Goal: Information Seeking & Learning: Learn about a topic

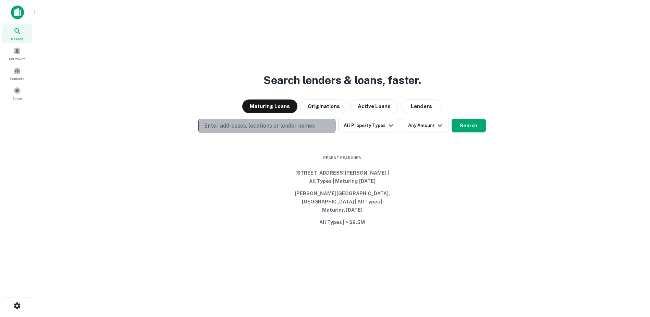
click at [270, 130] on p "Enter addresses, locations or lender names" at bounding box center [259, 126] width 111 height 8
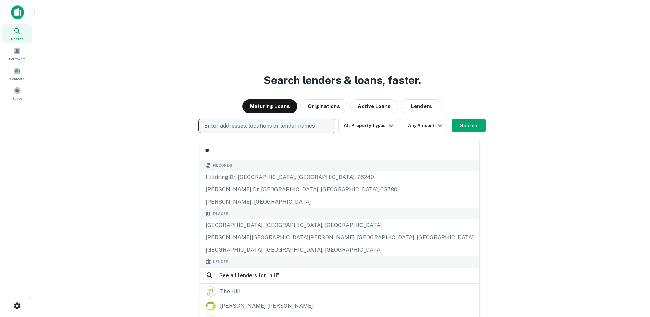
type input "*"
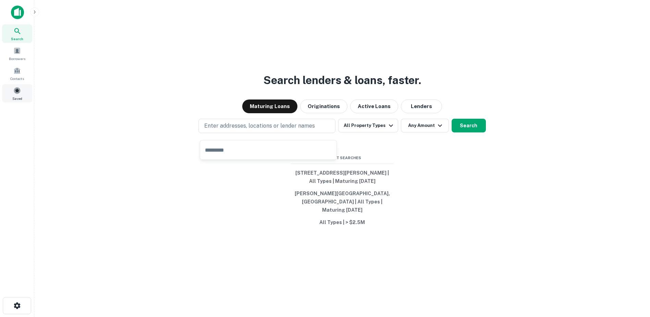
click at [17, 94] on span at bounding box center [17, 91] width 8 height 8
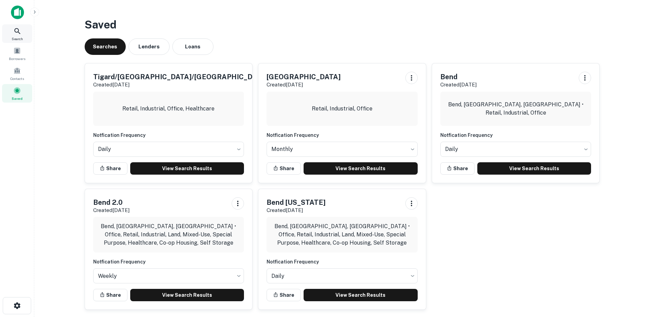
click at [16, 34] on icon at bounding box center [17, 31] width 8 height 8
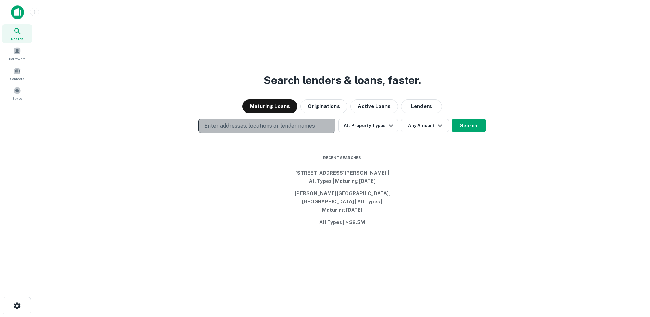
click at [237, 130] on p "Enter addresses, locations or lender names" at bounding box center [259, 126] width 111 height 8
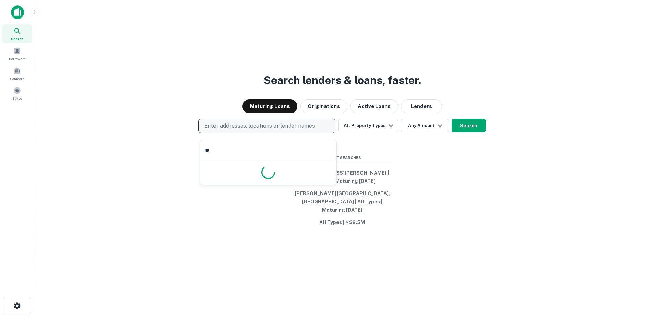
type input "***"
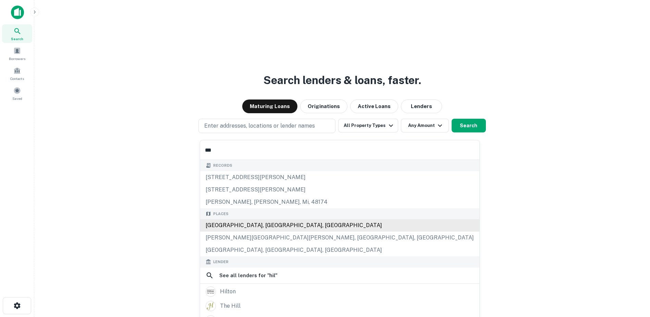
click at [224, 229] on div "Hillsboro, OR, USA" at bounding box center [339, 225] width 279 height 12
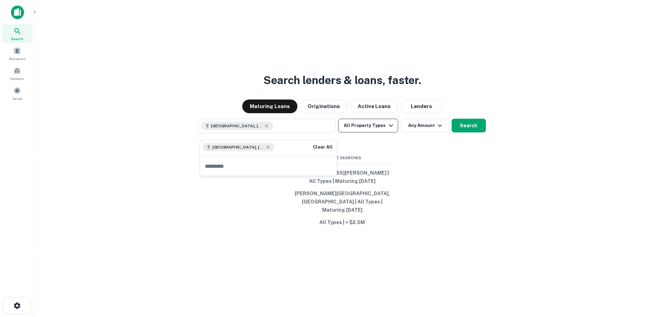
click at [356, 129] on button "All Property Types" at bounding box center [368, 126] width 60 height 14
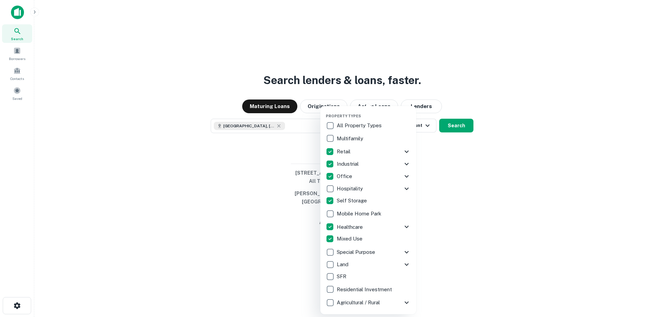
click at [478, 226] on div at bounding box center [327, 158] width 655 height 317
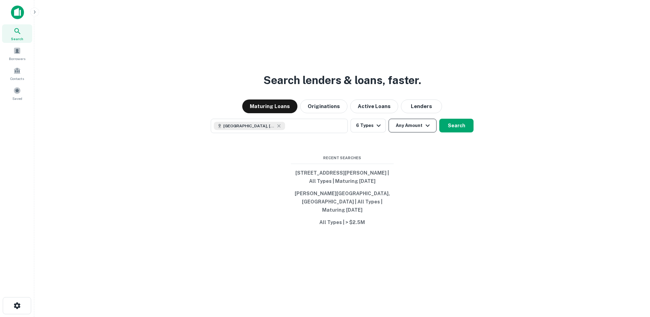
click at [414, 127] on button "Any Amount" at bounding box center [413, 126] width 48 height 14
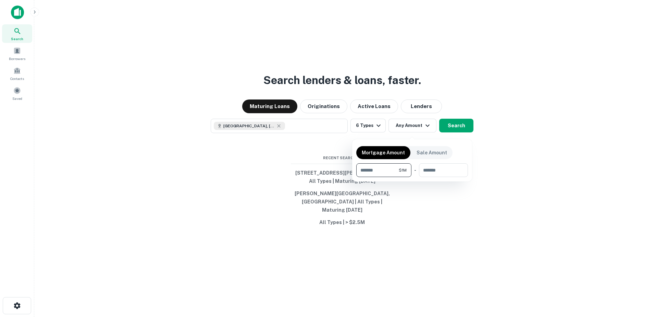
type input "*******"
click at [499, 149] on div at bounding box center [327, 158] width 655 height 317
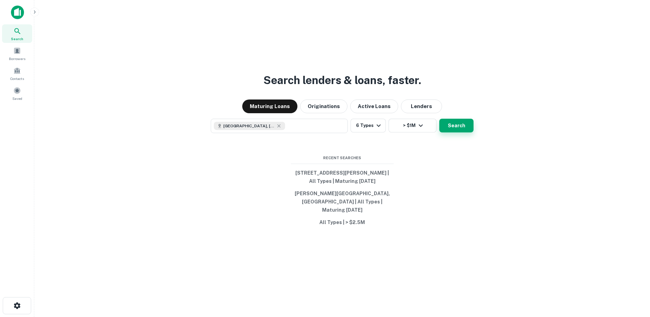
click at [460, 132] on button "Search" at bounding box center [456, 126] width 34 height 14
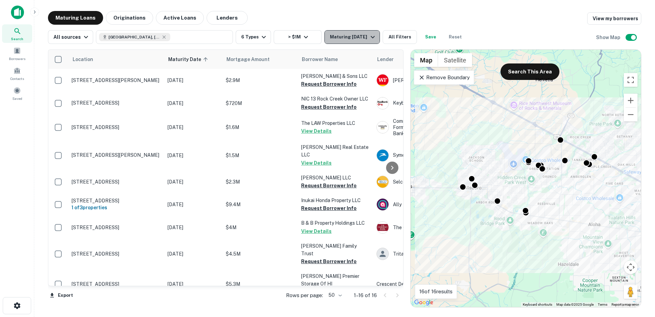
click at [361, 41] on button "Maturing In 1 Year" at bounding box center [351, 37] width 55 height 14
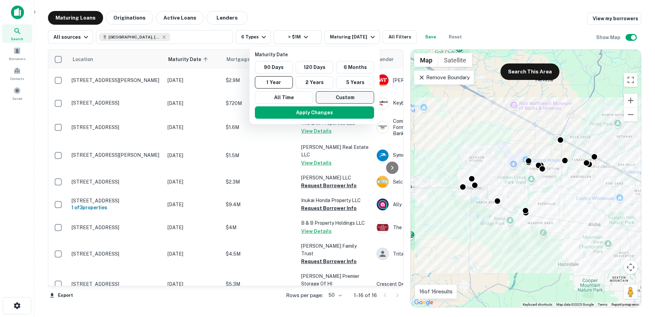
click at [349, 99] on button "Custom" at bounding box center [345, 97] width 58 height 12
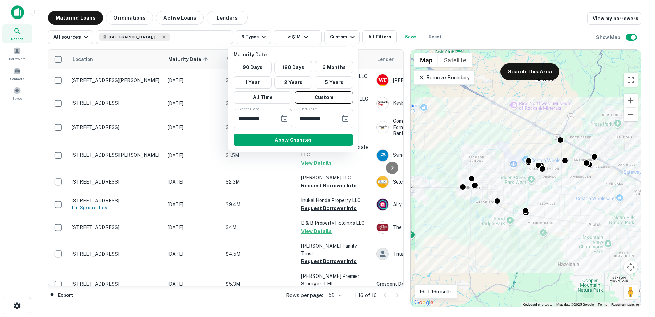
click at [289, 118] on button "Choose date, selected date is Oct 6, 2025" at bounding box center [285, 119] width 14 height 14
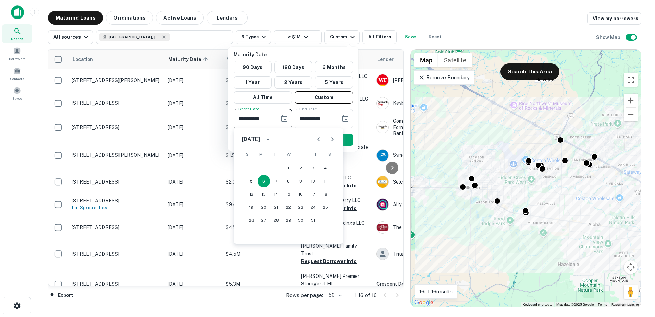
click at [329, 140] on icon "Next month" at bounding box center [332, 139] width 8 height 8
click at [330, 140] on icon "Next month" at bounding box center [332, 139] width 8 height 8
click at [263, 194] on button "16" at bounding box center [264, 194] width 12 height 12
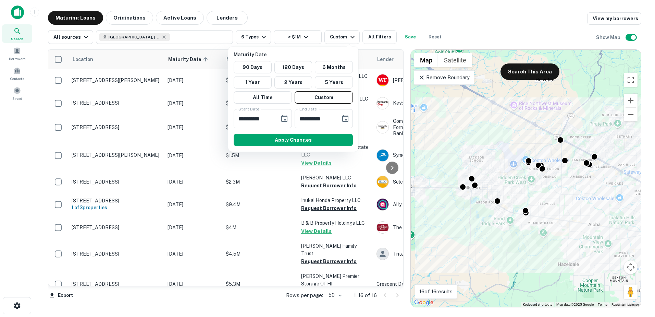
type input "**********"
click at [347, 119] on icon "Choose date, selected date is Apr 4, 2026" at bounding box center [345, 118] width 8 height 8
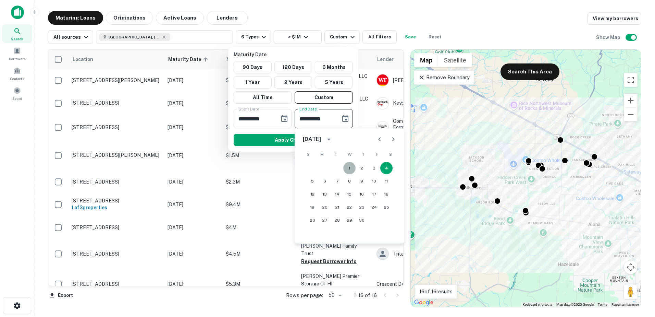
click at [348, 166] on button "1" at bounding box center [349, 168] width 12 height 12
type input "**********"
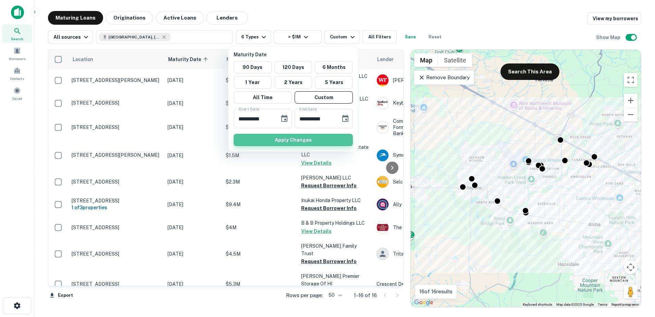
click at [273, 138] on button "Apply Changes" at bounding box center [293, 140] width 119 height 12
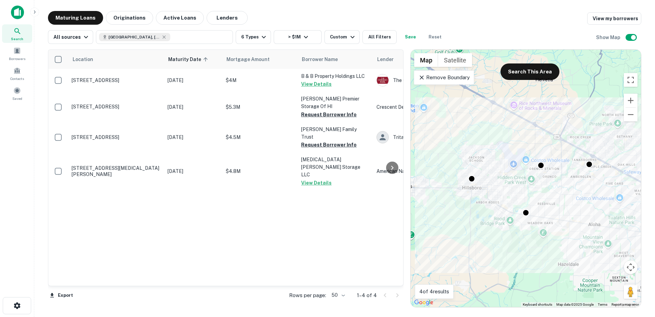
click at [452, 80] on p "Remove Boundary" at bounding box center [443, 77] width 51 height 8
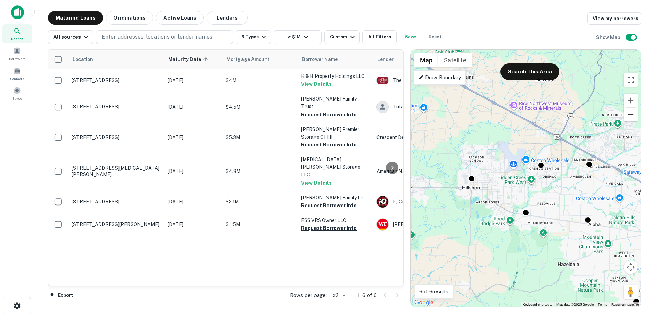
click at [633, 117] on button "Zoom out" at bounding box center [631, 115] width 14 height 14
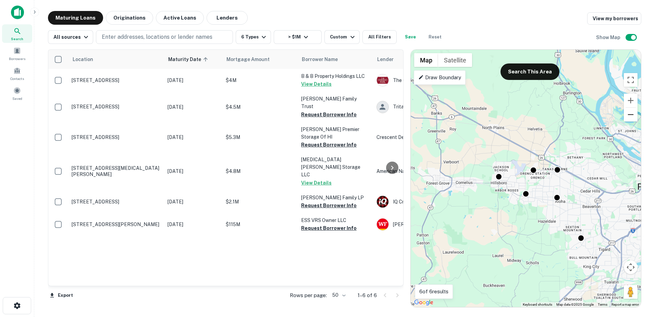
click at [633, 117] on button "Zoom out" at bounding box center [631, 115] width 14 height 14
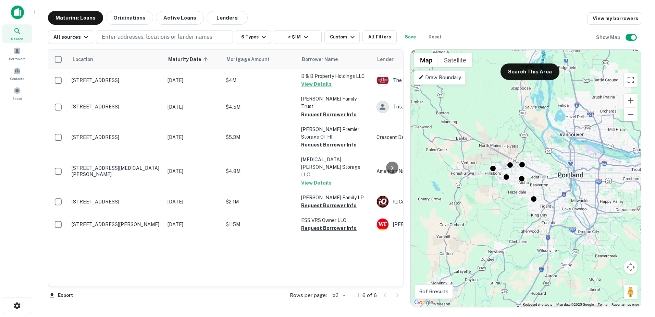
drag, startPoint x: 583, startPoint y: 185, endPoint x: 563, endPoint y: 177, distance: 21.6
click at [563, 177] on div "To activate drag with keyboard, press Alt + Enter. Once in keyboard drag state,…" at bounding box center [526, 178] width 230 height 257
click at [439, 81] on div "Draw Boundary" at bounding box center [440, 77] width 52 height 14
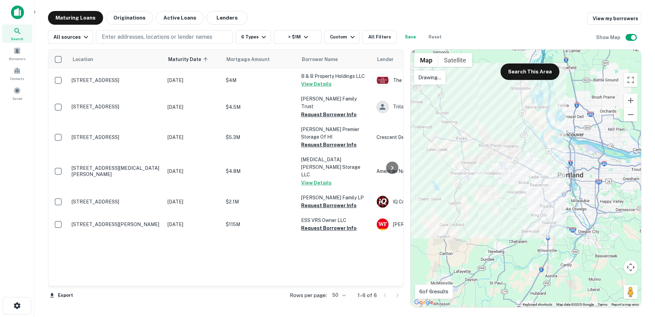
click at [553, 179] on div at bounding box center [526, 178] width 230 height 257
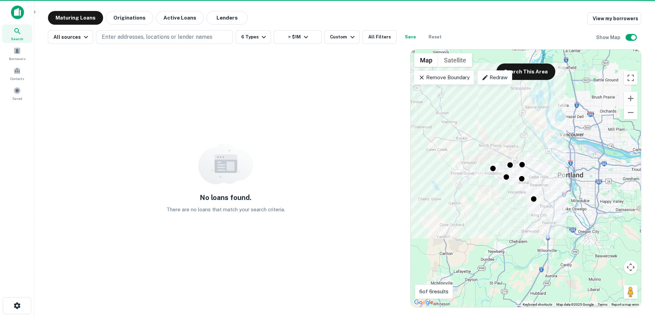
click at [452, 79] on p "Remove Boundary" at bounding box center [443, 77] width 51 height 8
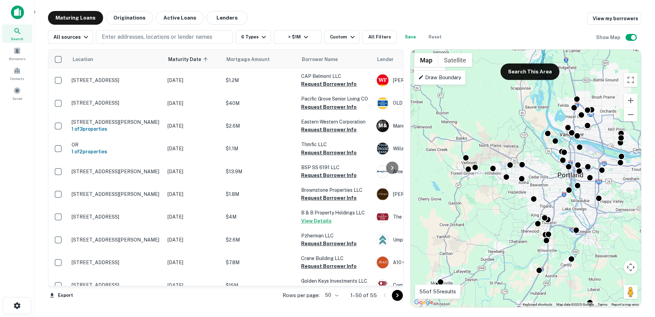
click at [454, 79] on p "Draw Boundary" at bounding box center [439, 77] width 43 height 8
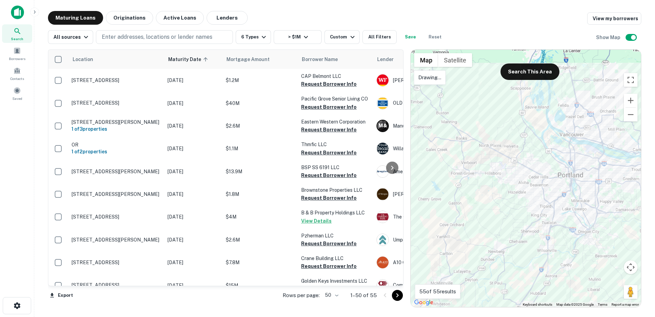
drag, startPoint x: 548, startPoint y: 125, endPoint x: 538, endPoint y: 126, distance: 10.3
click at [538, 126] on div at bounding box center [526, 178] width 230 height 257
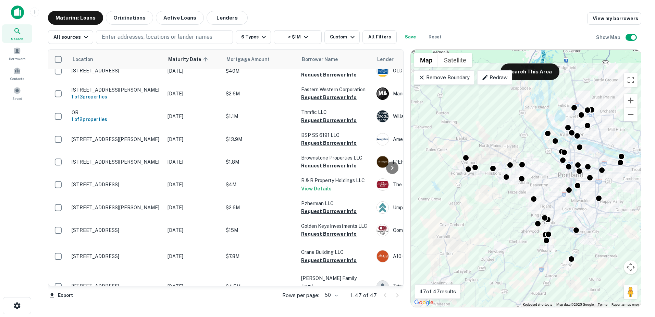
scroll to position [13, 0]
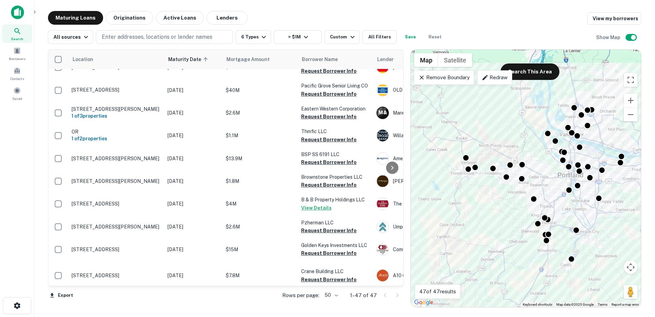
drag, startPoint x: 420, startPoint y: 76, endPoint x: 422, endPoint y: 66, distance: 10.1
click at [422, 66] on div "To activate drag with keyboard, press Alt + Enter. Once in keyboard drag state,…" at bounding box center [526, 178] width 230 height 257
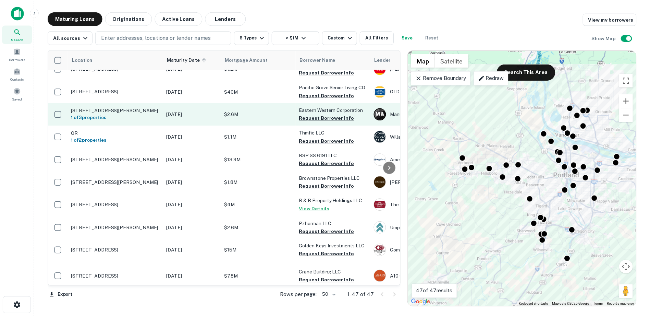
scroll to position [0, 0]
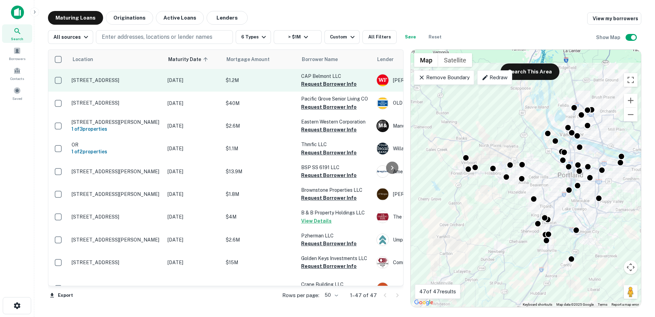
click at [122, 79] on p "2236 Se Belmont St Portland, OR 97214" at bounding box center [116, 80] width 89 height 6
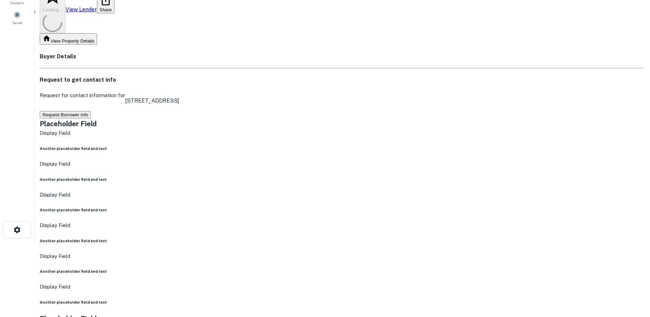
scroll to position [77, 0]
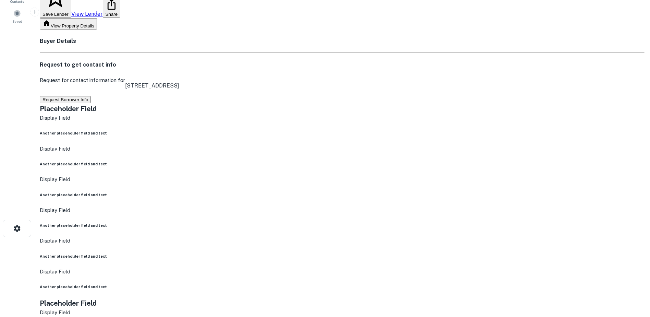
drag, startPoint x: 584, startPoint y: 256, endPoint x: 469, endPoint y: 192, distance: 131.9
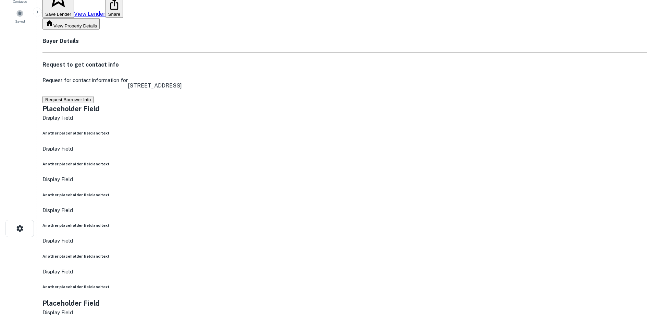
scroll to position [0, 0]
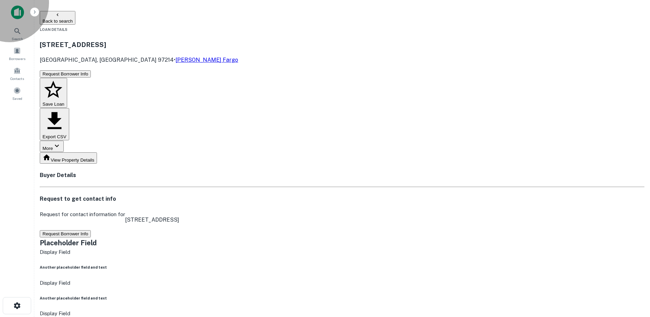
click at [75, 14] on button "Back to search" at bounding box center [58, 18] width 36 height 14
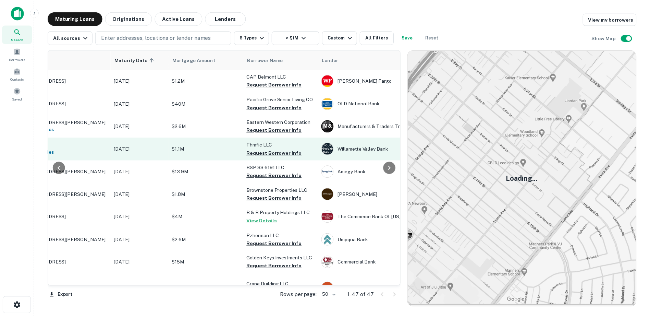
scroll to position [0, 53]
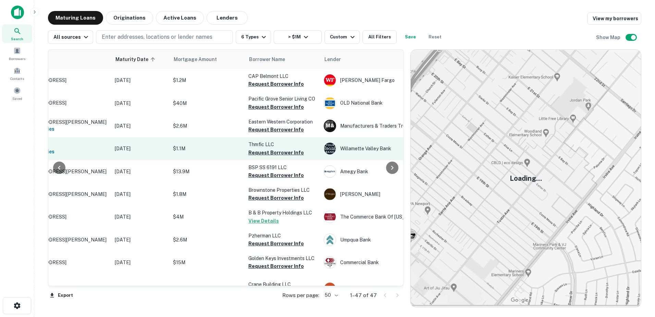
click at [126, 152] on p "Feb 22, 2026" at bounding box center [140, 149] width 51 height 8
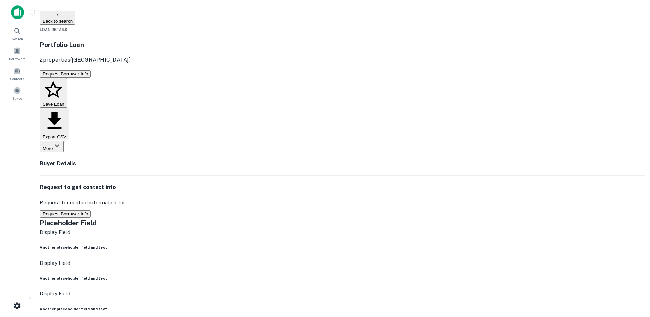
click at [60, 16] on icon "button" at bounding box center [57, 14] width 5 height 5
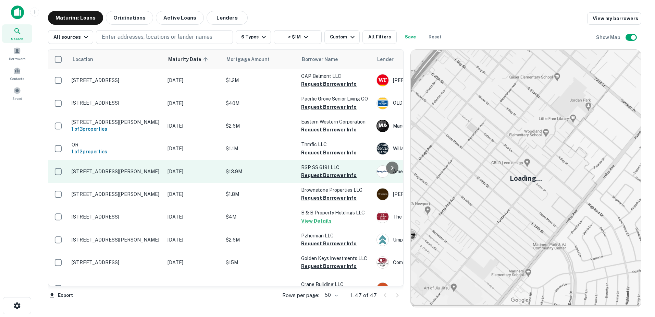
click at [125, 171] on p "6191 Se Powell Blvd Portland, OR 97206" at bounding box center [116, 171] width 89 height 6
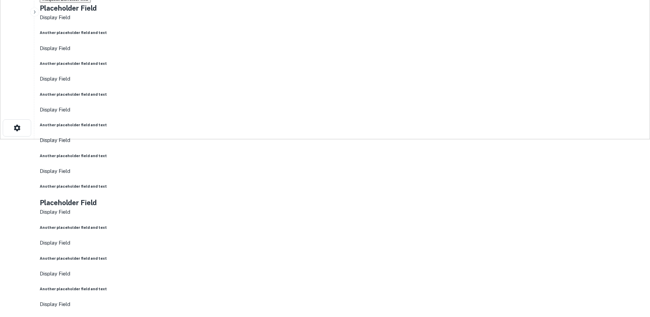
scroll to position [178, 0]
drag, startPoint x: 589, startPoint y: 282, endPoint x: 509, endPoint y: 257, distance: 84.0
drag, startPoint x: 291, startPoint y: 178, endPoint x: 313, endPoint y: 180, distance: 22.0
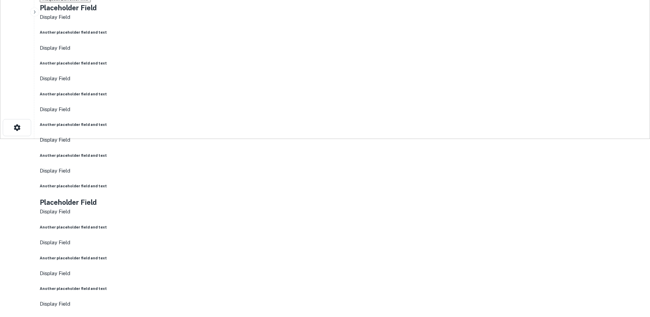
copy p "bsp ss"
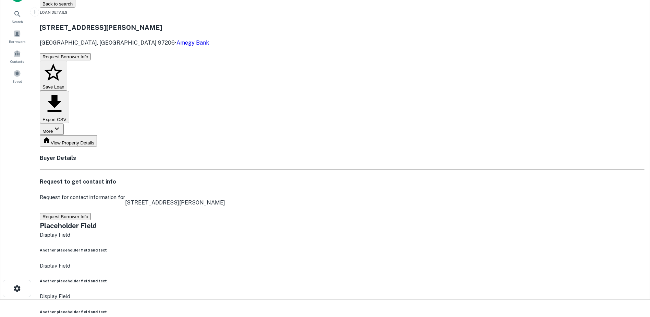
scroll to position [0, 0]
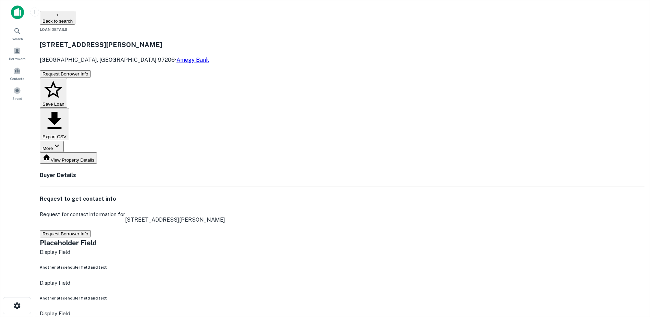
click at [75, 15] on button "Back to search" at bounding box center [58, 18] width 36 height 14
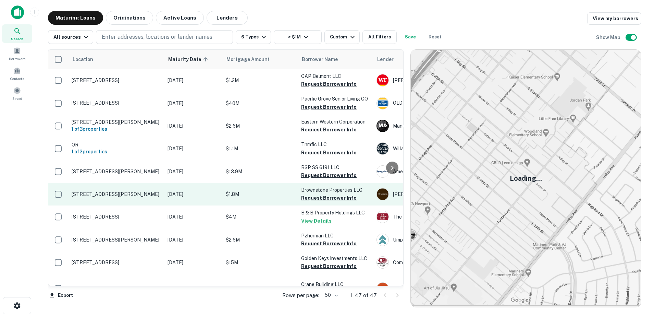
click at [246, 198] on p "$1.8M" at bounding box center [260, 194] width 69 height 8
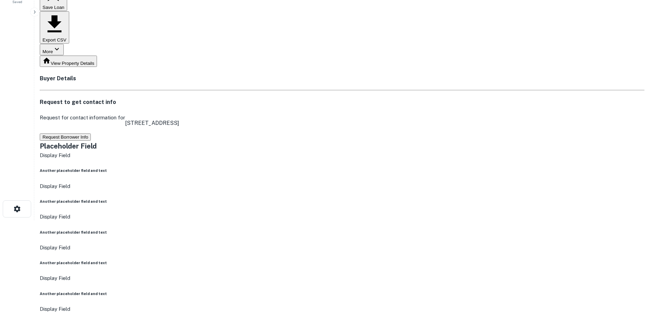
scroll to position [101, 0]
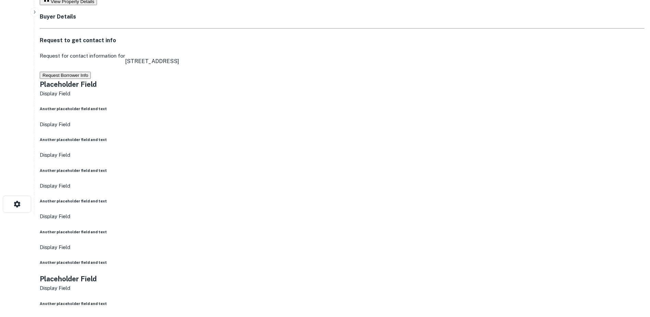
drag, startPoint x: 587, startPoint y: 232, endPoint x: 561, endPoint y: 174, distance: 63.9
drag, startPoint x: 272, startPoint y: 127, endPoint x: 307, endPoint y: 127, distance: 34.9
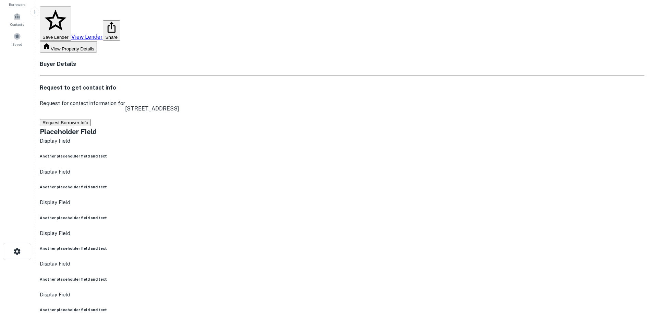
scroll to position [48, 0]
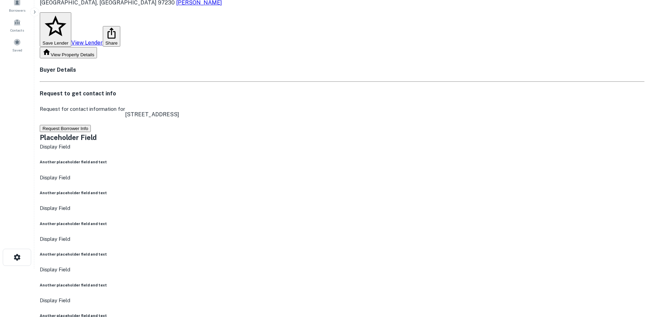
drag, startPoint x: 115, startPoint y: 15, endPoint x: 161, endPoint y: 17, distance: 46.0
copy h5 "4917 185th Dr"
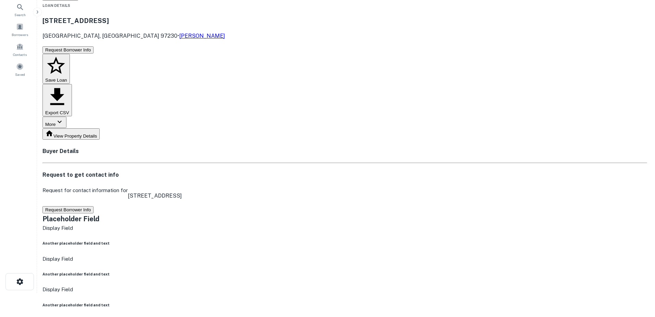
scroll to position [0, 0]
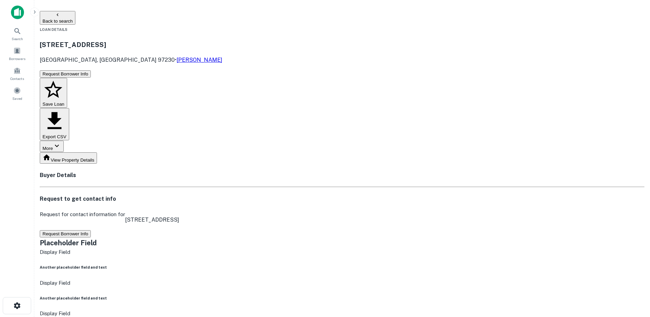
click at [75, 12] on button "Back to search" at bounding box center [58, 18] width 36 height 14
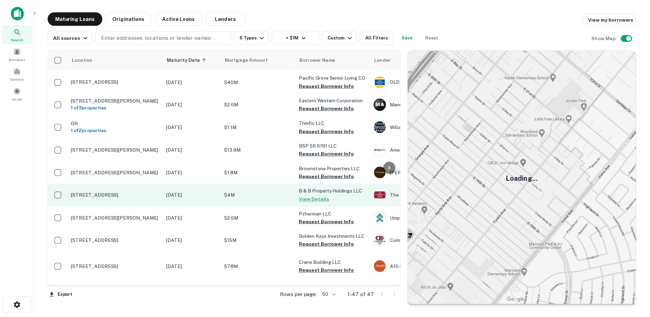
scroll to position [31, 0]
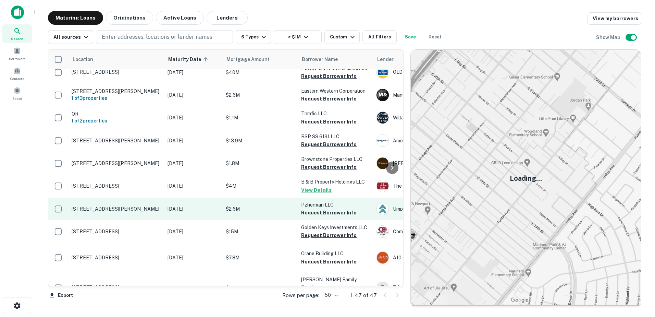
click at [146, 210] on p "[STREET_ADDRESS][PERSON_NAME]" at bounding box center [116, 209] width 89 height 6
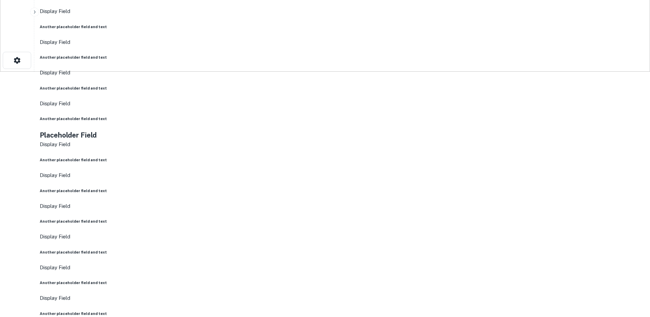
scroll to position [245, 0]
drag, startPoint x: 586, startPoint y: 213, endPoint x: 495, endPoint y: 164, distance: 103.6
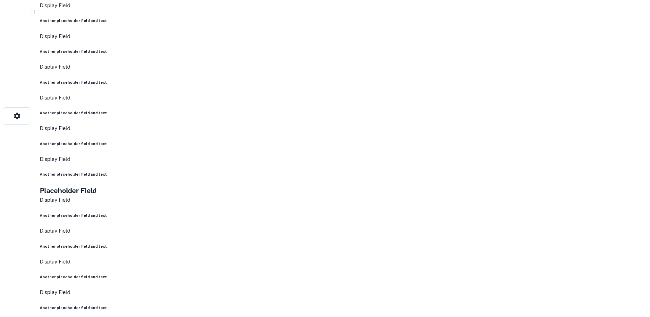
scroll to position [190, 0]
drag, startPoint x: 297, startPoint y: 168, endPoint x: 324, endPoint y: 167, distance: 27.4
copy p "pzherman"
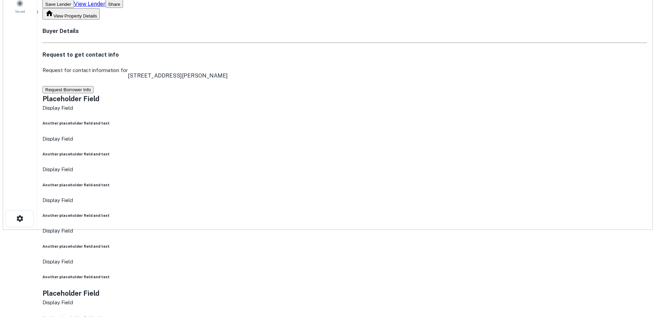
scroll to position [0, 0]
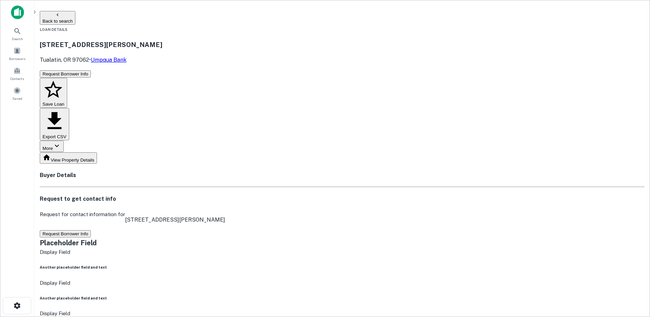
click at [58, 16] on icon "button" at bounding box center [58, 14] width 2 height 3
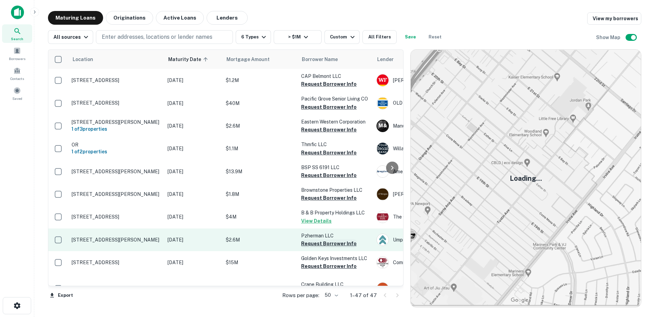
click at [309, 246] on button "Request Borrower Info" at bounding box center [329, 243] width 56 height 8
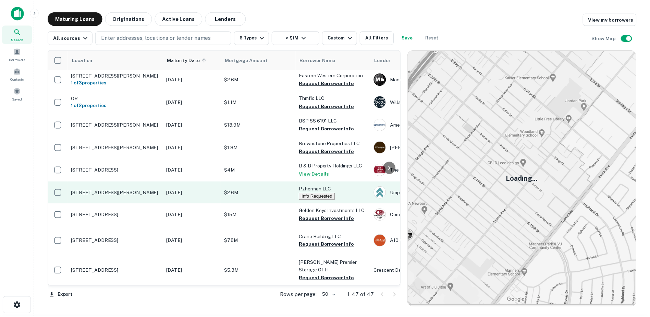
scroll to position [45, 24]
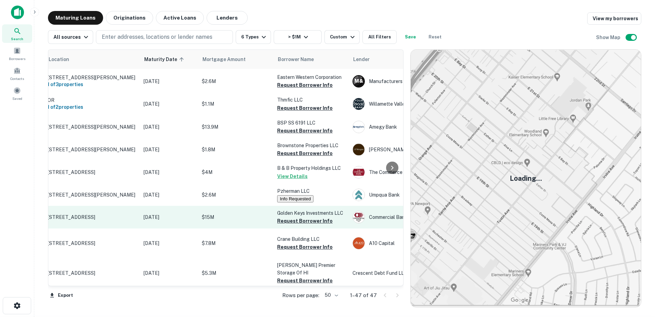
click at [222, 226] on td "$15M" at bounding box center [235, 217] width 75 height 23
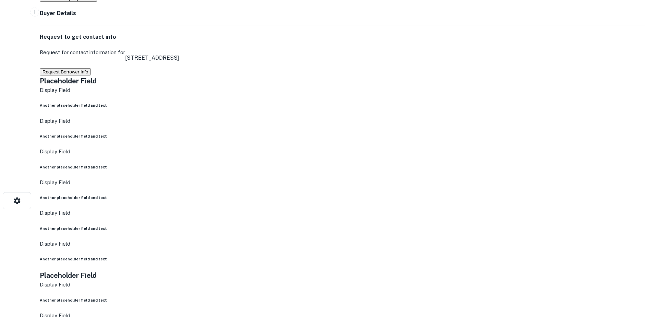
scroll to position [105, 0]
drag, startPoint x: 583, startPoint y: 227, endPoint x: 507, endPoint y: 179, distance: 90.4
drag, startPoint x: 589, startPoint y: 230, endPoint x: 519, endPoint y: 198, distance: 77.1
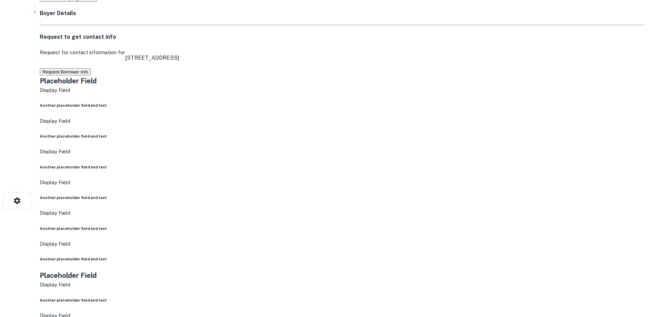
click at [625, 193] on main "Back to search 7601 N Columbia Blvd Portland, OR 97203 Commercial Bank Save Len…" at bounding box center [342, 53] width 616 height 317
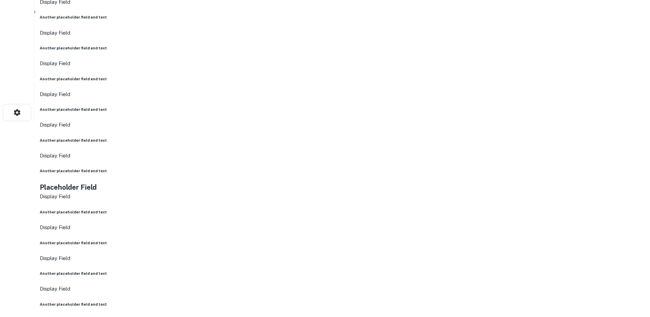
scroll to position [103, 0]
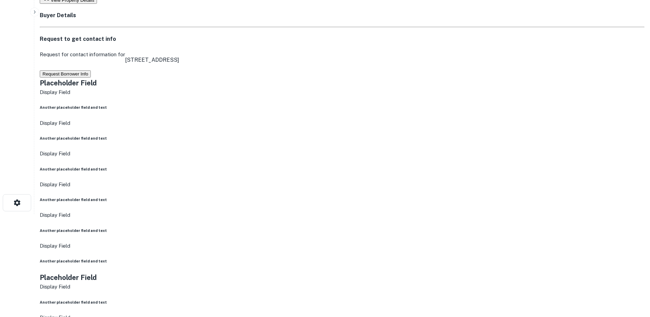
drag, startPoint x: 116, startPoint y: 15, endPoint x: 207, endPoint y: 15, distance: 91.1
copy h5 "[STREET_ADDRESS]"
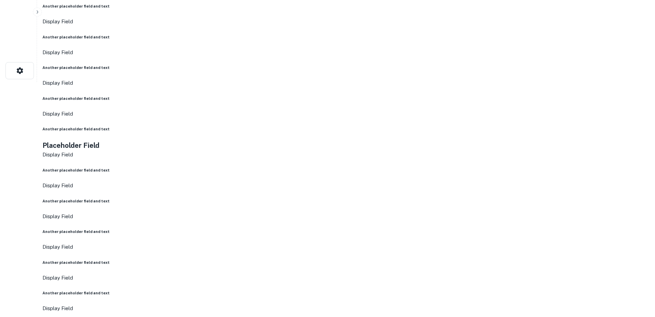
scroll to position [0, 0]
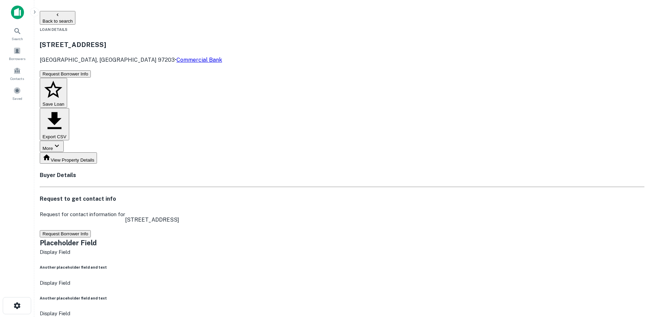
click at [75, 13] on button "Back to search" at bounding box center [58, 18] width 36 height 14
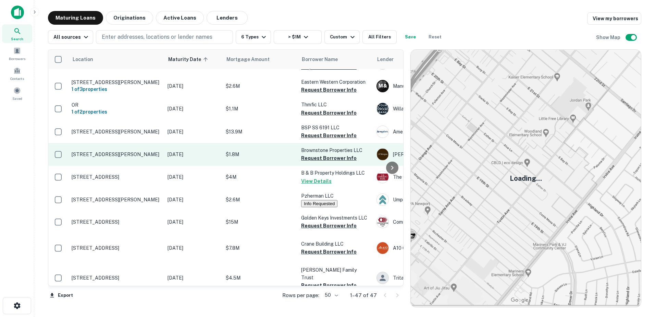
scroll to position [39, 0]
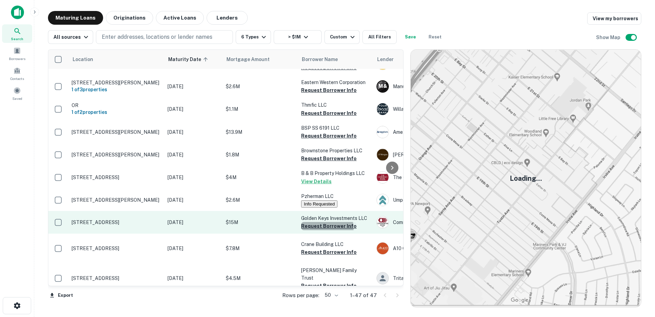
click at [320, 230] on button "Request Borrower Info" at bounding box center [329, 226] width 56 height 8
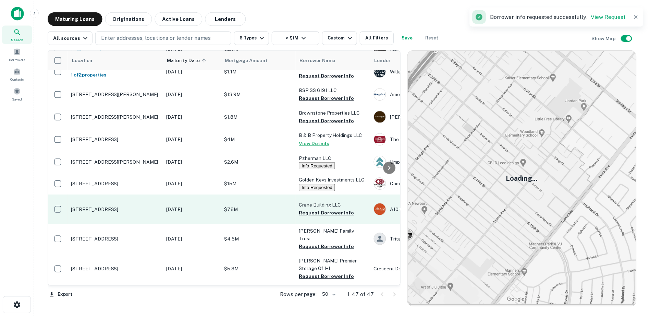
scroll to position [78, 0]
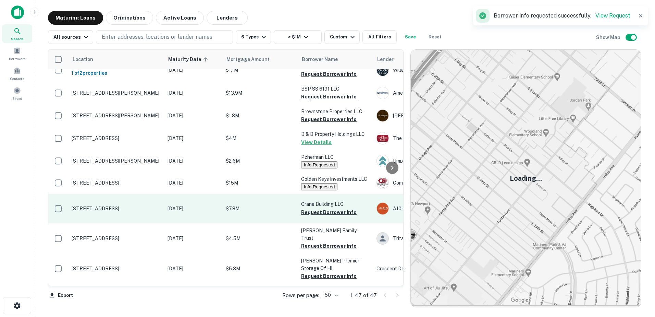
click at [275, 212] on p "$7.8M" at bounding box center [260, 209] width 69 height 8
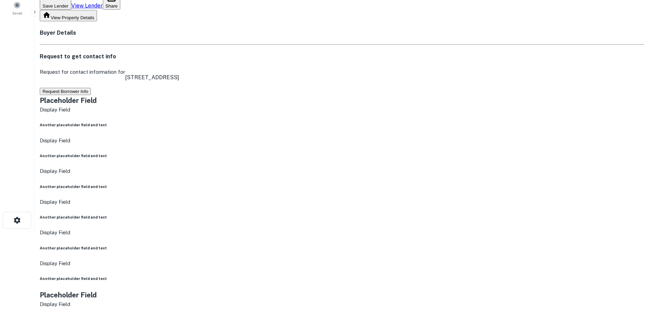
scroll to position [88, 0]
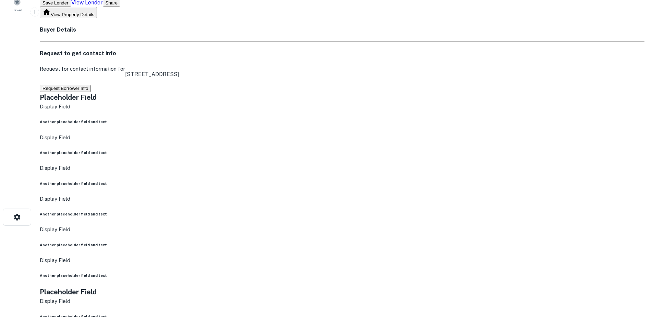
drag, startPoint x: 587, startPoint y: 244, endPoint x: 452, endPoint y: 195, distance: 143.0
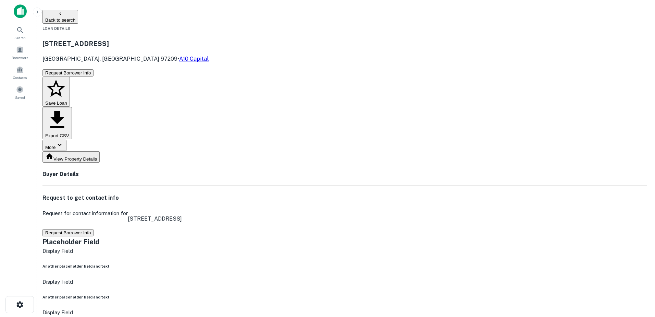
scroll to position [0, 0]
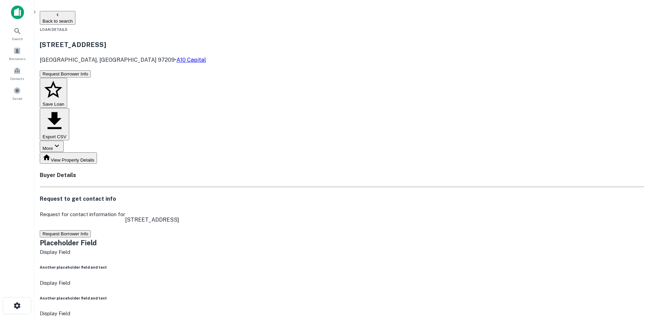
click at [75, 20] on button "Back to search" at bounding box center [58, 18] width 36 height 14
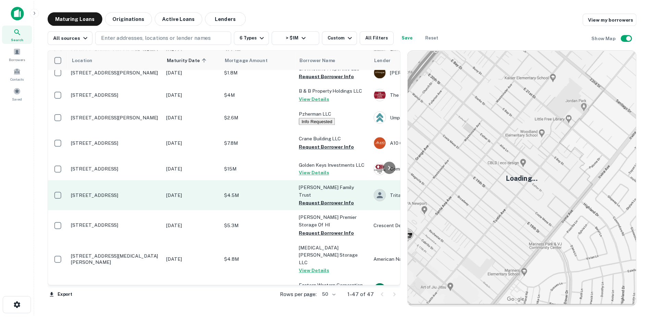
scroll to position [122, 0]
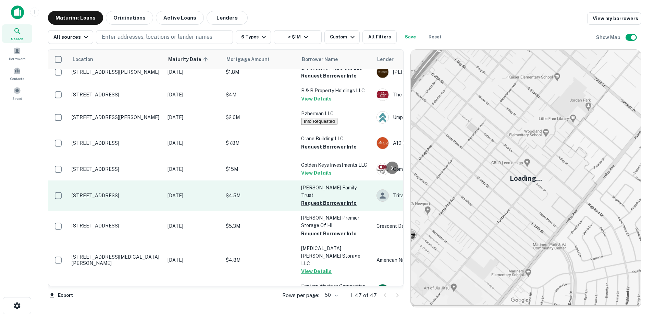
click at [277, 193] on p "$4.5M" at bounding box center [260, 196] width 69 height 8
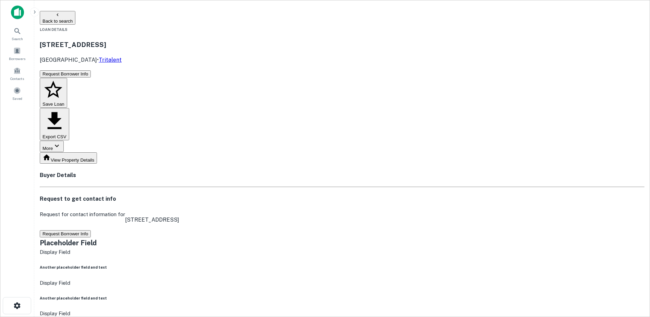
click at [75, 19] on button "Back to search" at bounding box center [58, 18] width 36 height 14
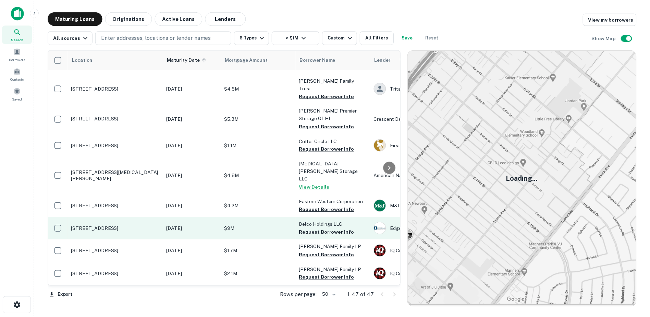
scroll to position [229, 0]
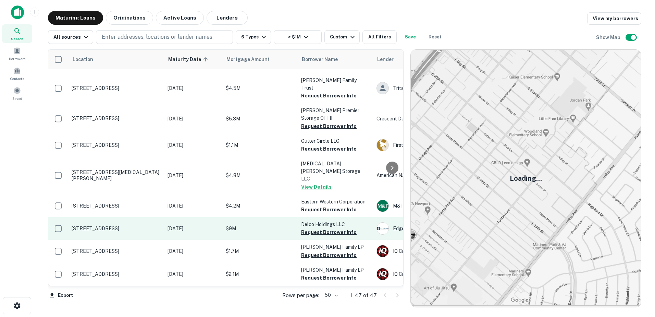
click at [255, 224] on p "$9M" at bounding box center [260, 228] width 69 height 8
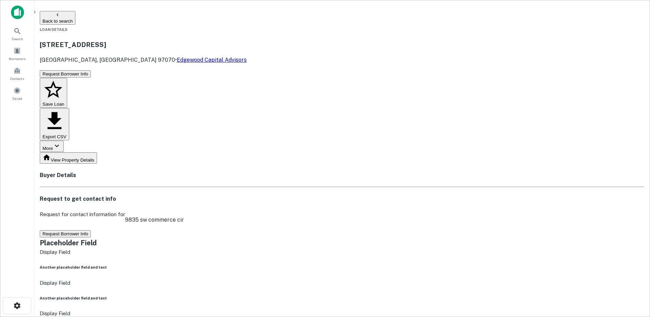
click at [75, 19] on button "Back to search" at bounding box center [58, 18] width 36 height 14
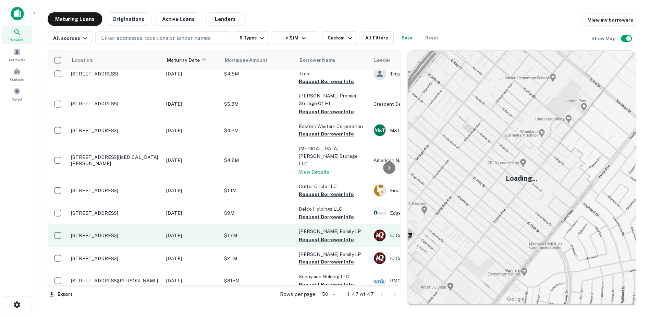
scroll to position [270, 0]
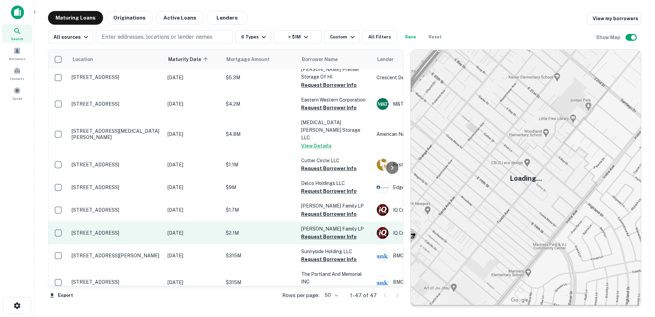
click at [255, 229] on p "$2.1M" at bounding box center [260, 233] width 69 height 8
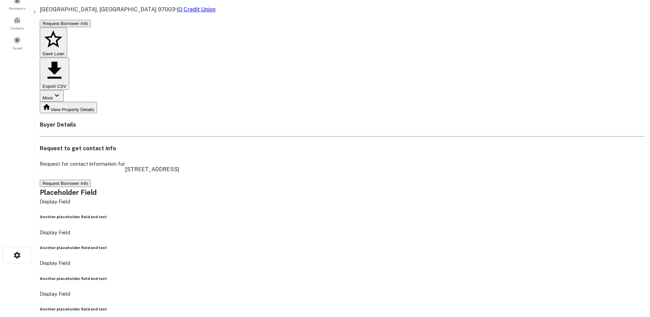
scroll to position [51, 0]
drag, startPoint x: 585, startPoint y: 304, endPoint x: 487, endPoint y: 253, distance: 110.5
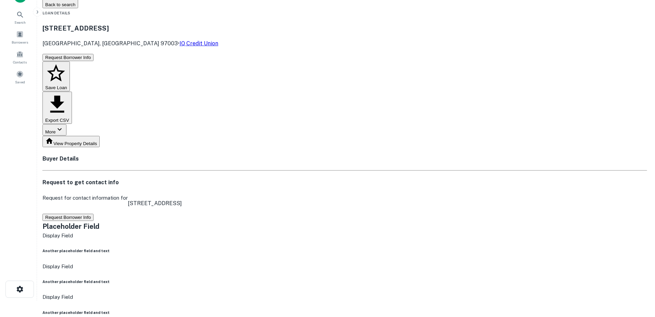
scroll to position [0, 0]
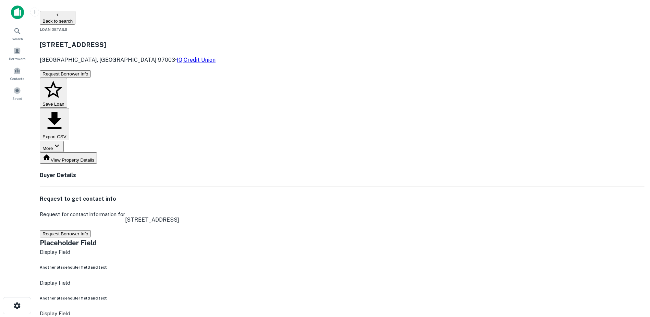
click at [75, 15] on button "Back to search" at bounding box center [58, 18] width 36 height 14
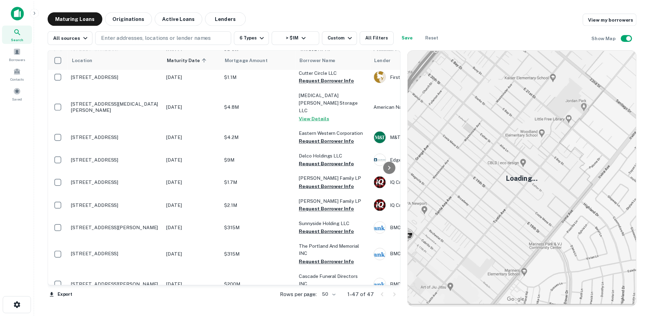
scroll to position [298, 0]
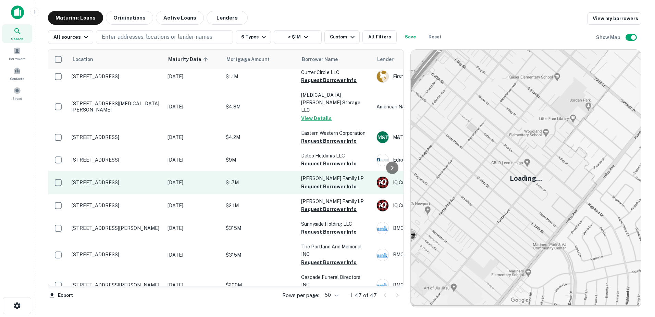
click at [239, 179] on p "$1.7M" at bounding box center [260, 183] width 69 height 8
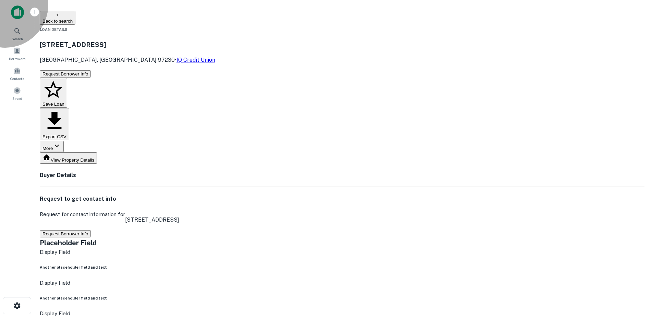
click at [60, 15] on icon "button" at bounding box center [57, 14] width 5 height 5
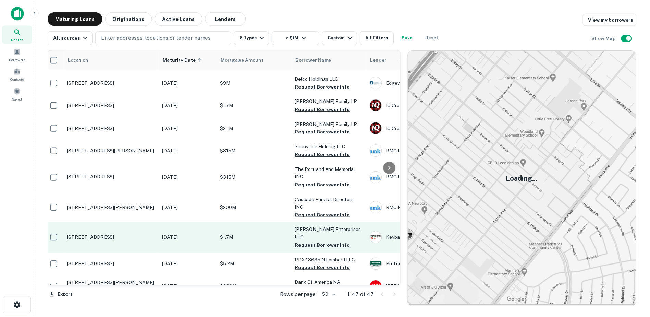
scroll to position [375, 0]
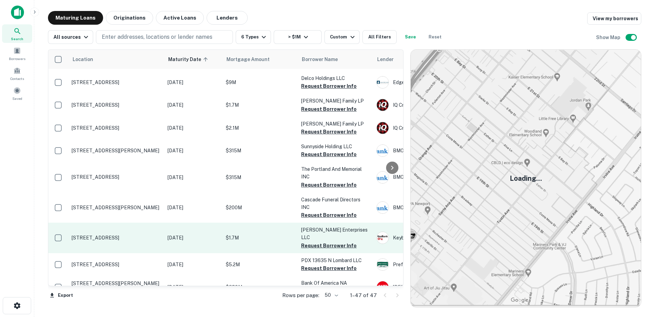
click at [140, 234] on p "23300 S Highway 99e Canby, OR 97013" at bounding box center [116, 237] width 89 height 6
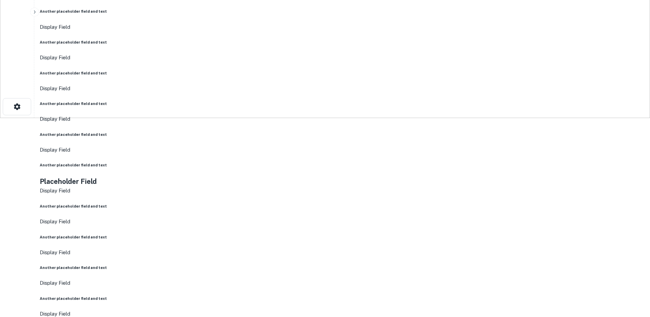
scroll to position [199, 0]
drag, startPoint x: 590, startPoint y: 261, endPoint x: 471, endPoint y: 239, distance: 120.3
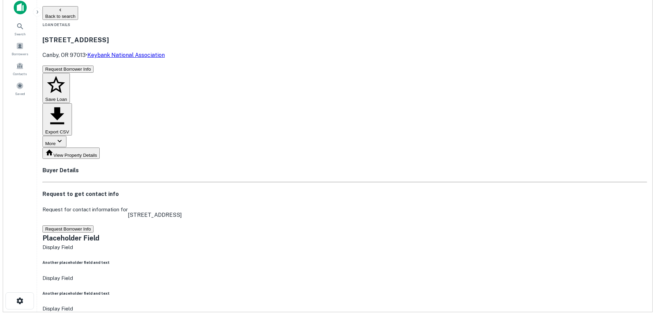
scroll to position [0, 0]
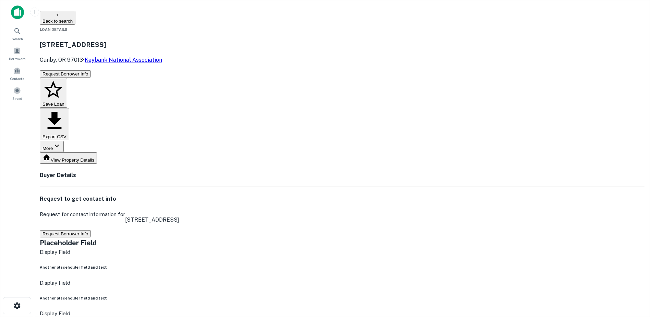
click at [75, 15] on button "Back to search" at bounding box center [58, 18] width 36 height 14
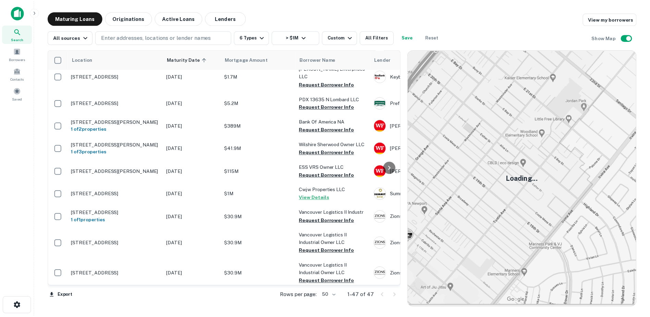
scroll to position [537, 0]
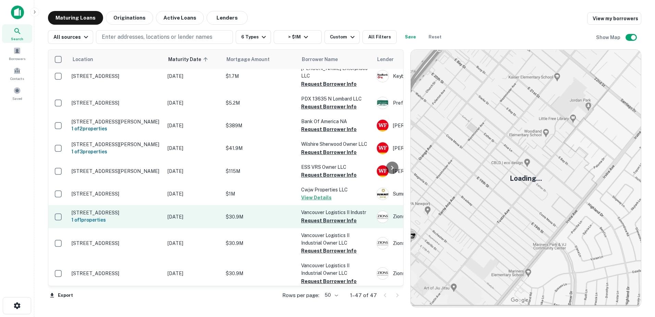
click at [249, 213] on p "$30.9M" at bounding box center [260, 217] width 69 height 8
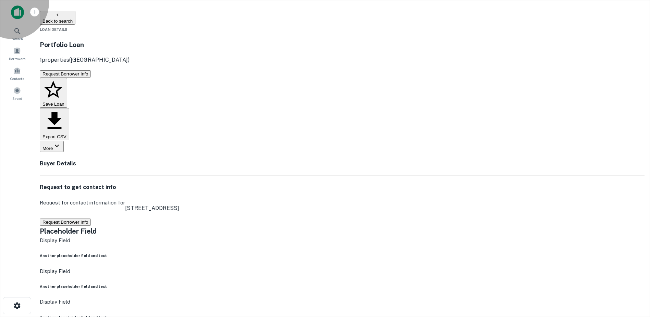
click at [75, 14] on button "Back to search" at bounding box center [58, 18] width 36 height 14
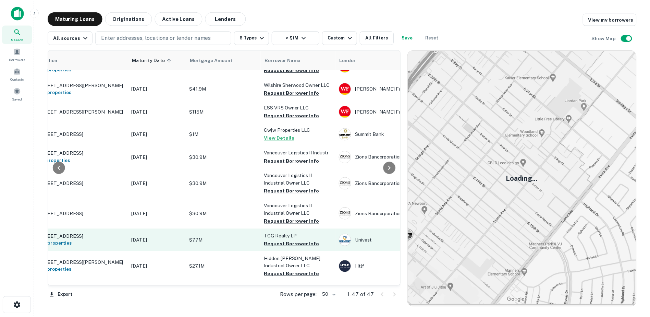
scroll to position [596, 9]
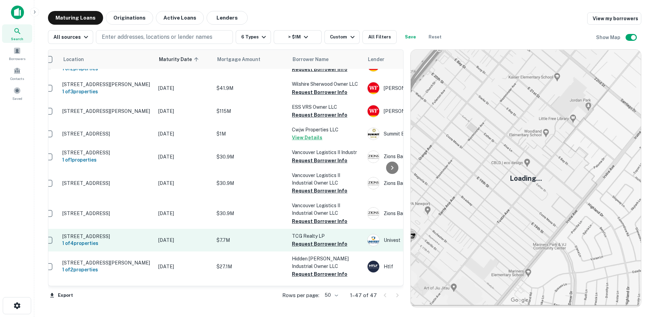
click at [212, 229] on td "Mar 14, 2026" at bounding box center [184, 240] width 58 height 23
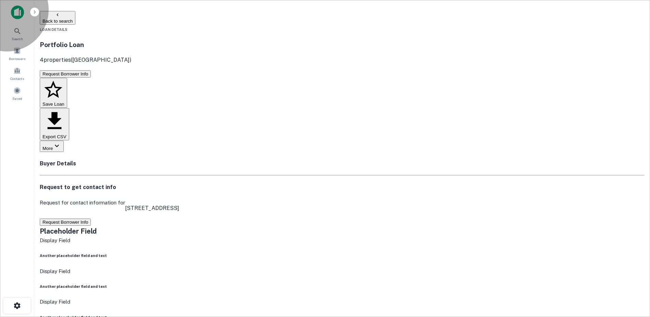
click at [75, 21] on button "Back to search" at bounding box center [58, 18] width 36 height 14
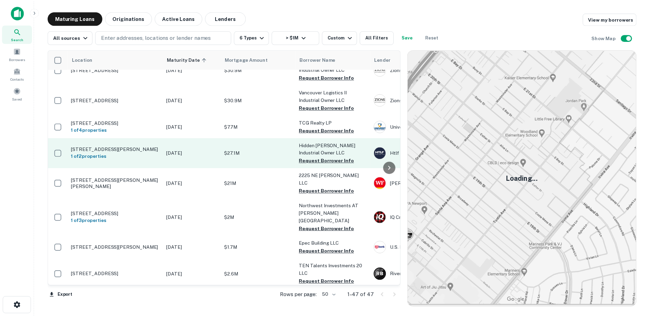
scroll to position [711, 0]
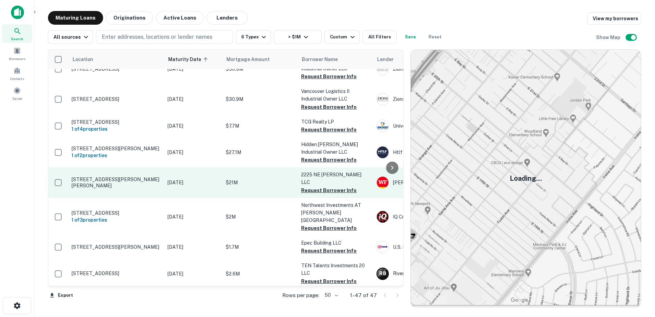
click at [200, 179] on p "Mar 16, 2026" at bounding box center [193, 183] width 51 height 8
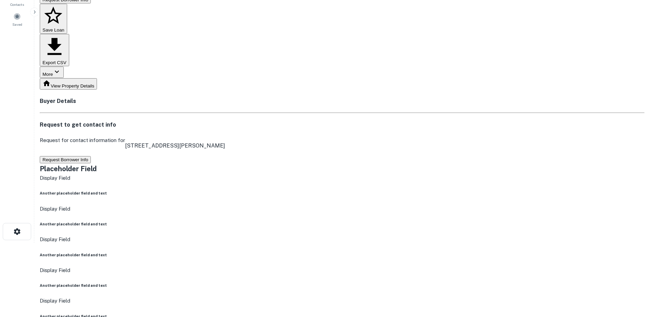
scroll to position [74, 0]
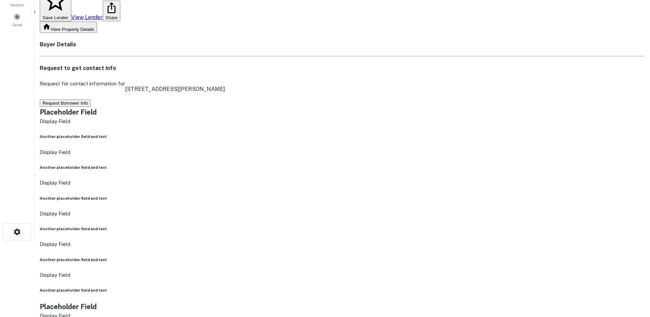
drag, startPoint x: 287, startPoint y: 155, endPoint x: 324, endPoint y: 155, distance: 37.0
copy p "2225 ne elrod"
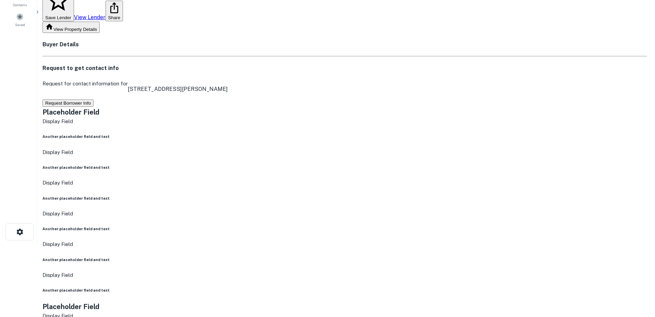
scroll to position [0, 0]
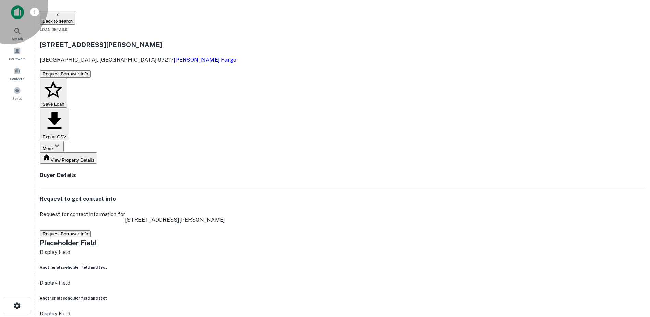
click at [75, 16] on button "Back to search" at bounding box center [58, 18] width 36 height 14
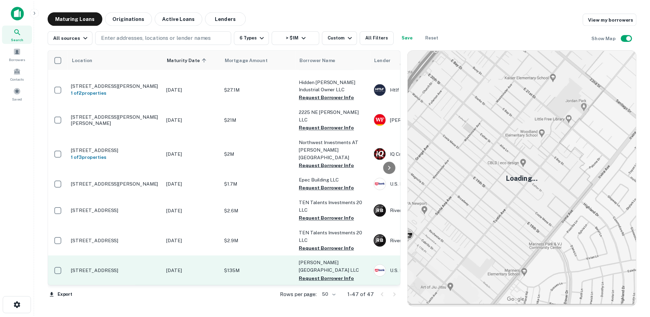
scroll to position [773, 0]
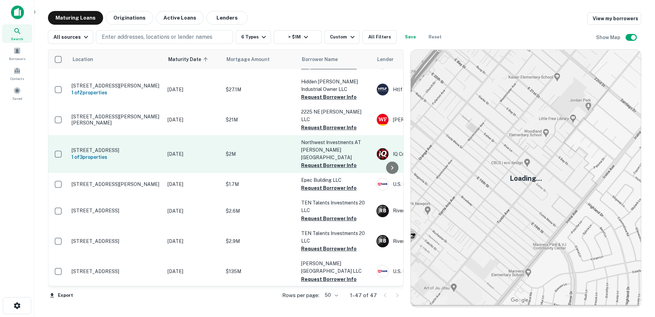
click at [315, 138] on p "Northwest Investments AT Stockford Villa" at bounding box center [335, 149] width 69 height 23
click at [130, 147] on p "9901 Ne 7th Ave Vancouver, WA 98685" at bounding box center [116, 150] width 89 height 6
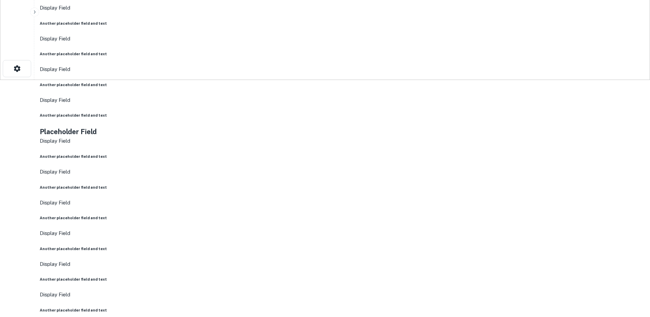
scroll to position [237, 0]
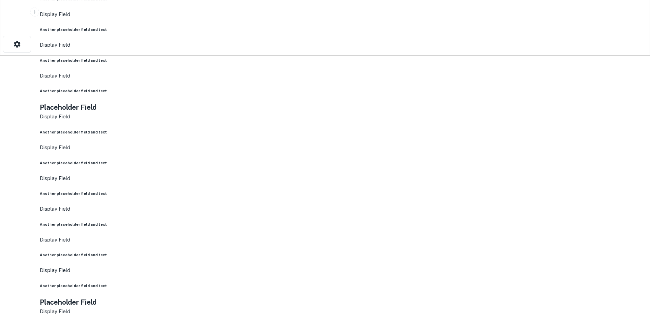
scroll to position [261, 0]
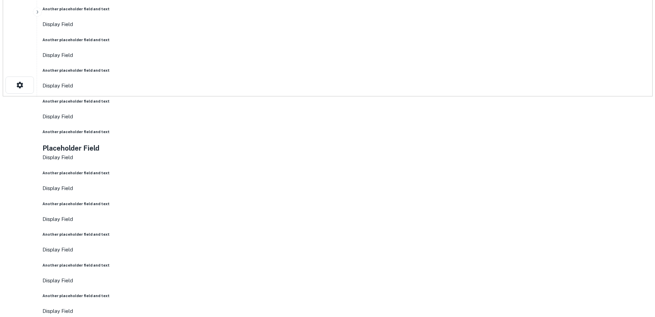
scroll to position [0, 0]
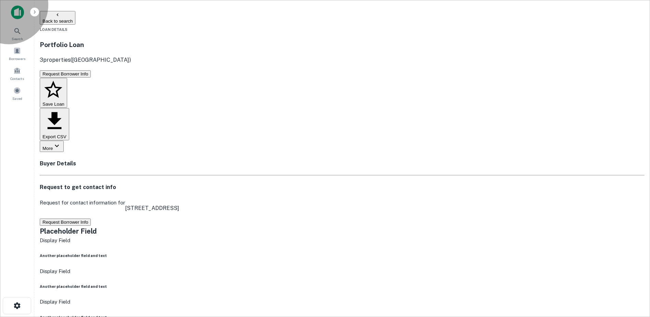
click at [75, 16] on button "Back to search" at bounding box center [58, 18] width 36 height 14
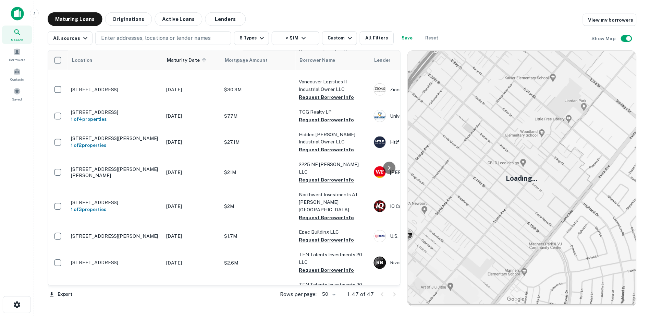
scroll to position [722, 0]
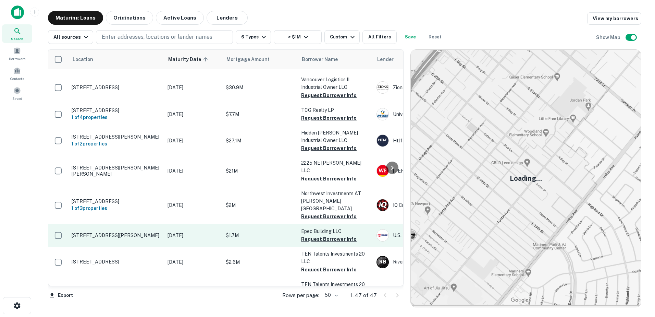
click at [257, 231] on p "$1.7M" at bounding box center [260, 235] width 69 height 8
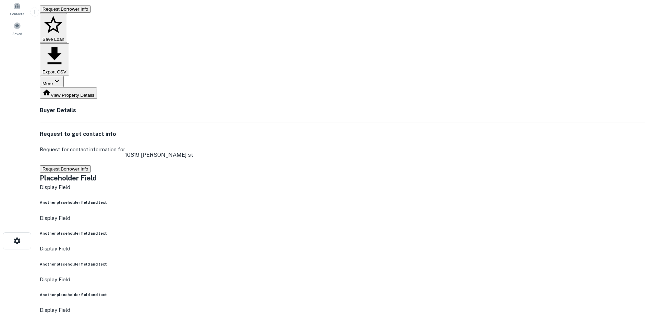
scroll to position [78, 0]
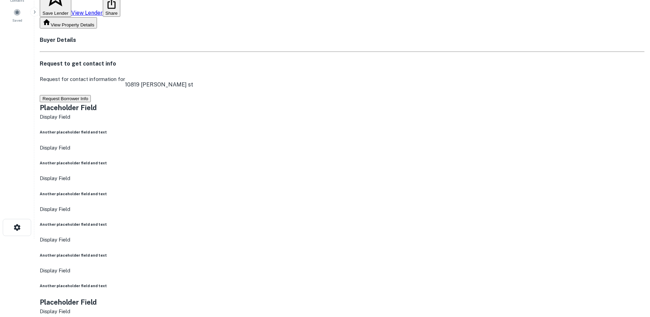
drag, startPoint x: 589, startPoint y: 254, endPoint x: 453, endPoint y: 215, distance: 140.9
drag, startPoint x: 541, startPoint y: 212, endPoint x: 569, endPoint y: 216, distance: 29.1
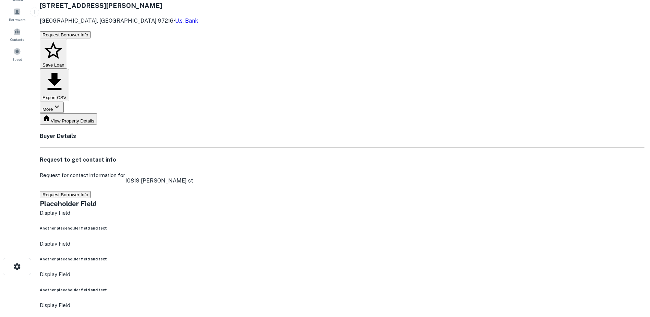
scroll to position [0, 0]
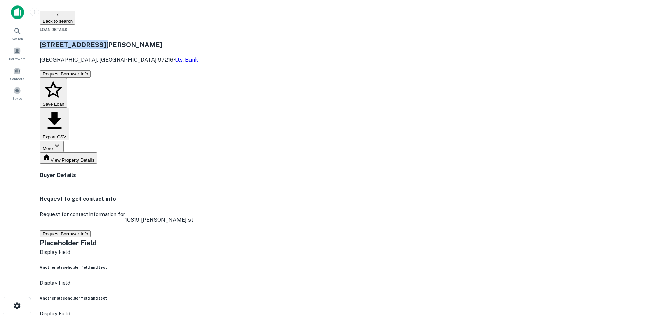
drag, startPoint x: 114, startPoint y: 41, endPoint x: 222, endPoint y: 42, distance: 107.9
click at [222, 42] on div "10819 SE Stark St Portland, OR 97216 • U.s. Bank" at bounding box center [342, 51] width 605 height 36
copy h3 "[STREET_ADDRESS][PERSON_NAME]"
click at [75, 19] on button "Back to search" at bounding box center [58, 18] width 36 height 14
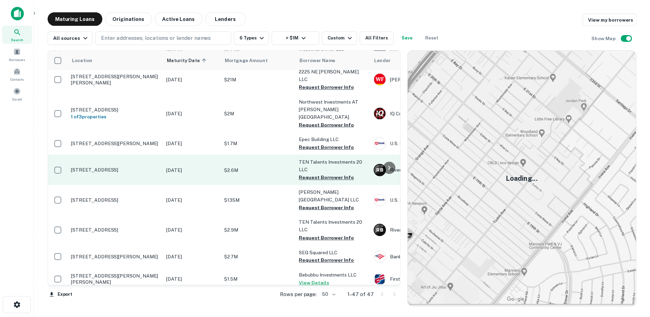
scroll to position [796, 0]
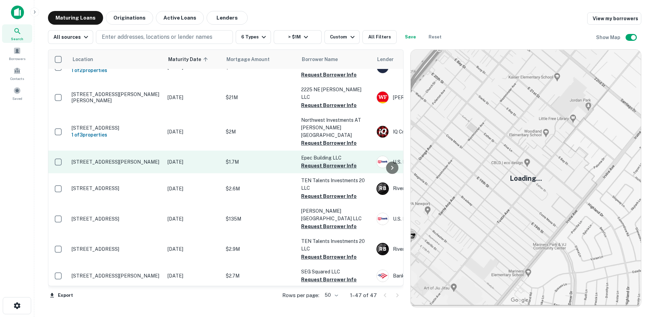
click at [320, 161] on button "Request Borrower Info" at bounding box center [329, 165] width 56 height 8
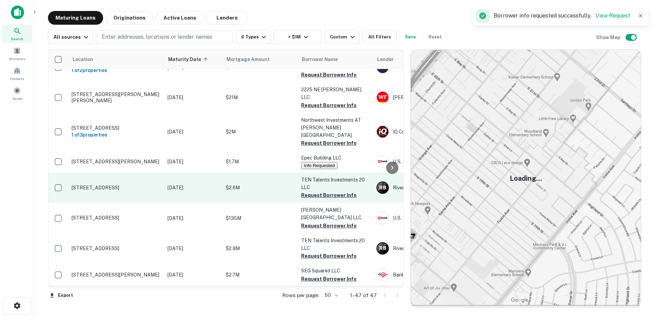
click at [258, 172] on td "$2.6M" at bounding box center [259, 187] width 75 height 30
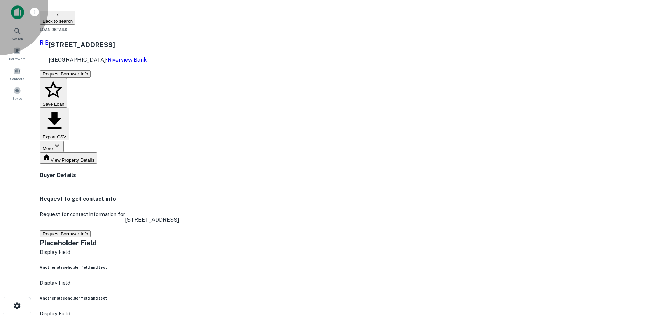
click at [75, 18] on button "Back to search" at bounding box center [58, 18] width 36 height 14
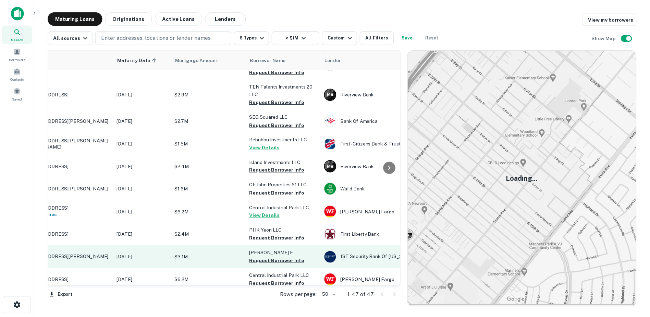
scroll to position [950, 0]
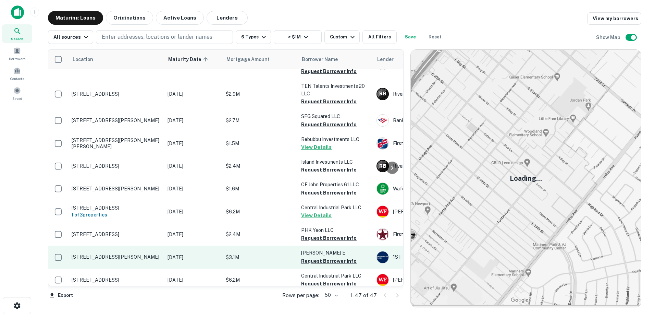
click at [226, 253] on p "$3.1M" at bounding box center [260, 257] width 69 height 8
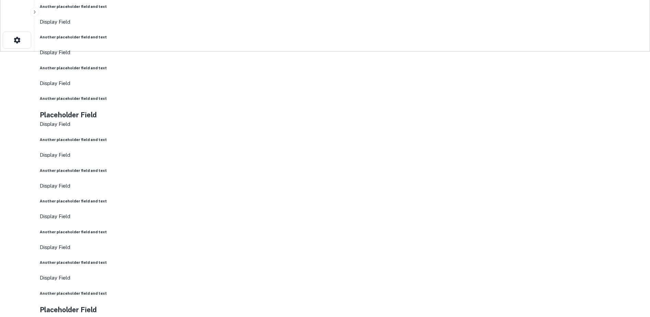
scroll to position [265, 0]
drag, startPoint x: 586, startPoint y: 194, endPoint x: 519, endPoint y: 161, distance: 74.3
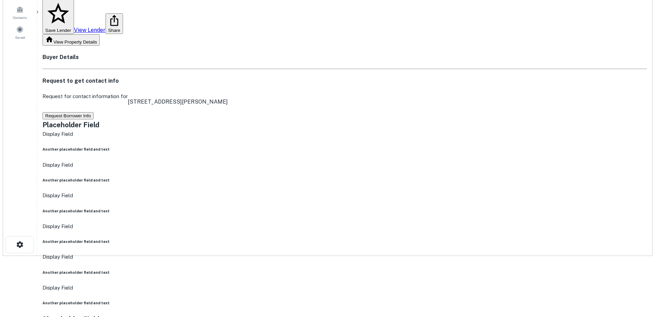
scroll to position [0, 0]
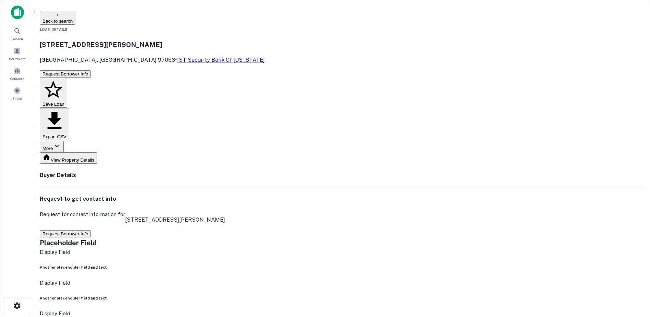
click at [75, 19] on button "Back to search" at bounding box center [58, 18] width 36 height 14
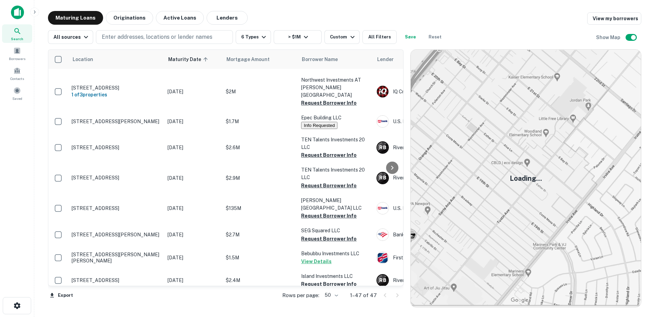
scroll to position [950, 0]
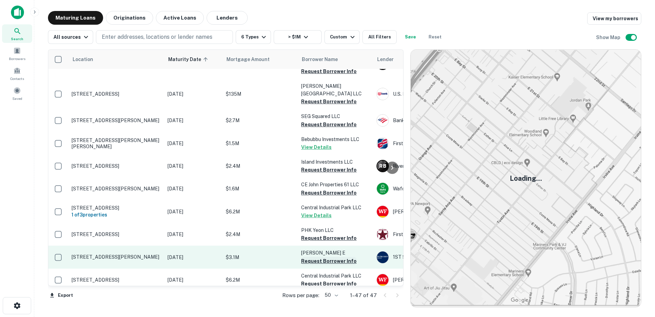
click at [309, 257] on button "Request Borrower Info" at bounding box center [329, 261] width 56 height 8
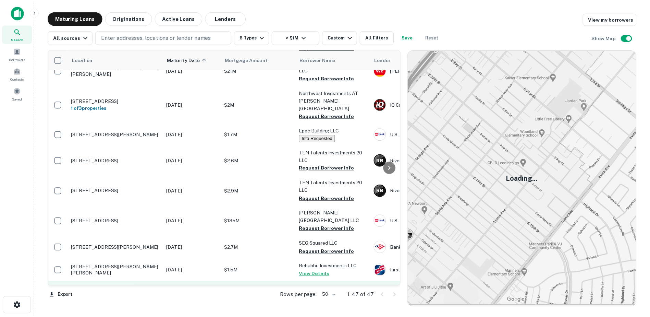
scroll to position [824, 0]
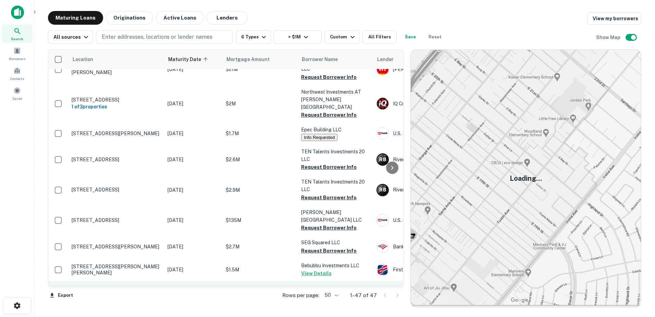
click at [252, 288] on p "$2.4M" at bounding box center [260, 292] width 69 height 8
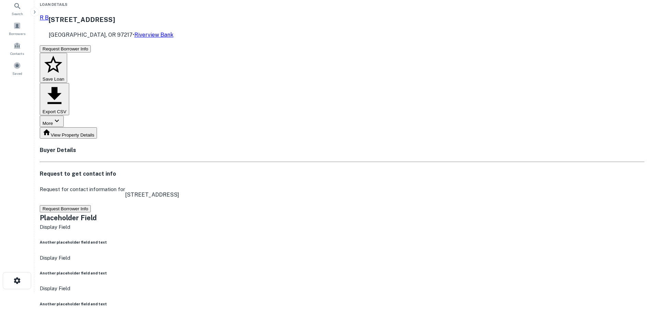
scroll to position [107, 0]
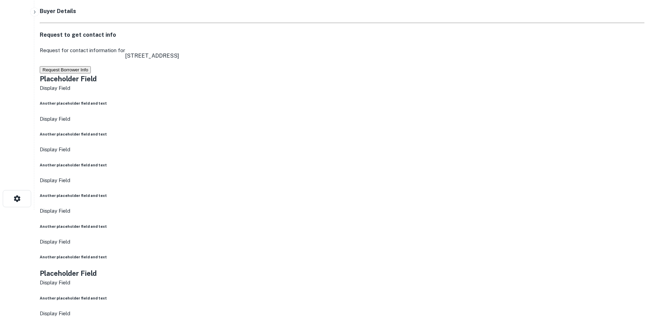
drag, startPoint x: 586, startPoint y: 222, endPoint x: 511, endPoint y: 191, distance: 81.1
drag, startPoint x: 587, startPoint y: 224, endPoint x: 513, endPoint y: 185, distance: 83.8
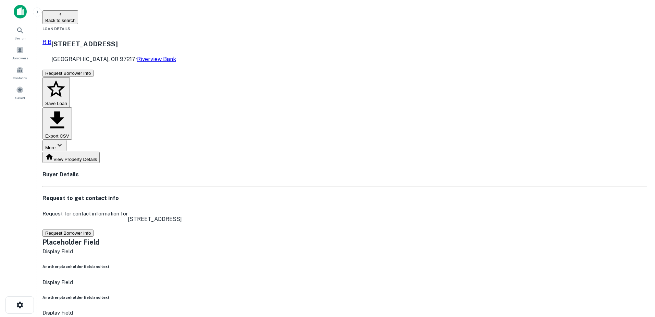
scroll to position [0, 0]
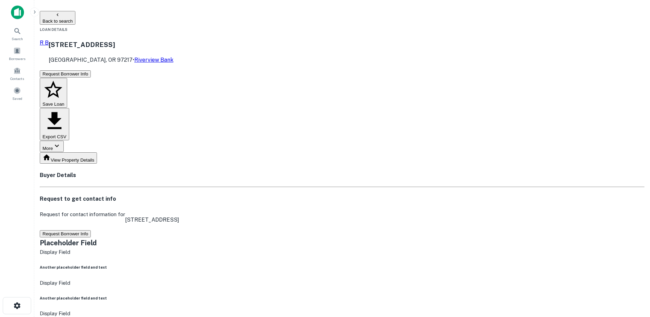
click at [60, 16] on icon "button" at bounding box center [57, 14] width 5 height 5
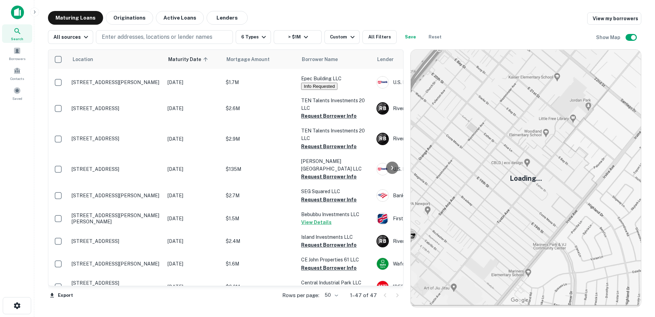
scroll to position [950, 0]
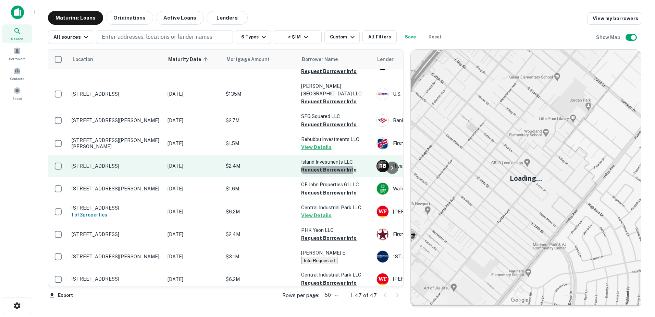
click at [310, 165] on button "Request Borrower Info" at bounding box center [329, 169] width 56 height 8
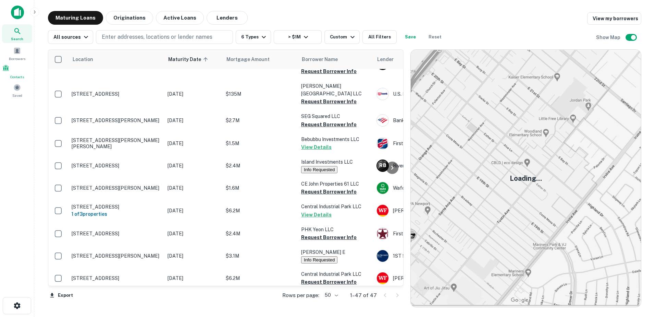
click at [21, 72] on div "Contacts" at bounding box center [17, 71] width 30 height 15
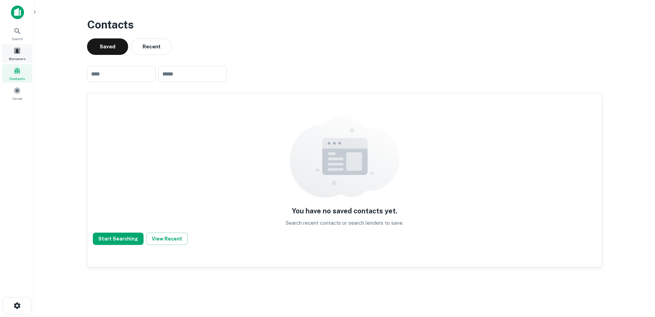
click at [21, 52] on span at bounding box center [17, 51] width 8 height 8
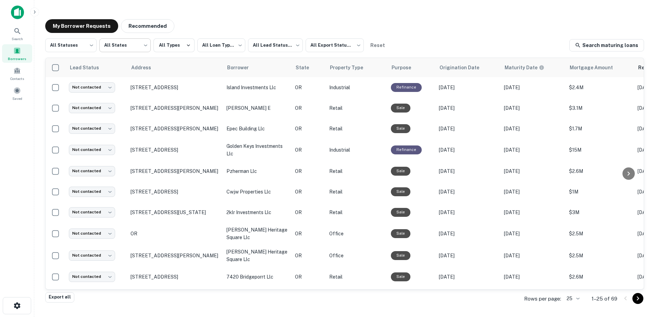
click at [135, 49] on body "**********" at bounding box center [327, 158] width 655 height 317
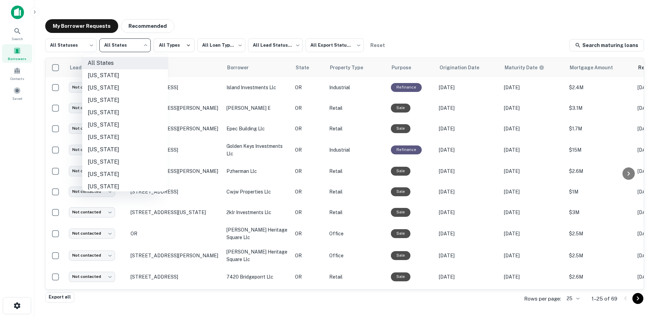
scroll to position [372, 0]
click at [108, 148] on li "[US_STATE]" at bounding box center [125, 147] width 86 height 12
type input "**"
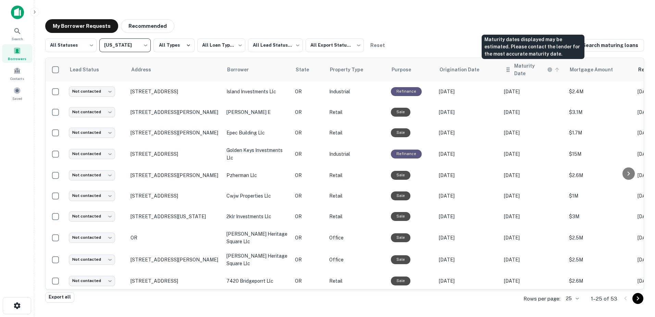
click at [516, 68] on h6 "Maturity Date" at bounding box center [530, 69] width 32 height 15
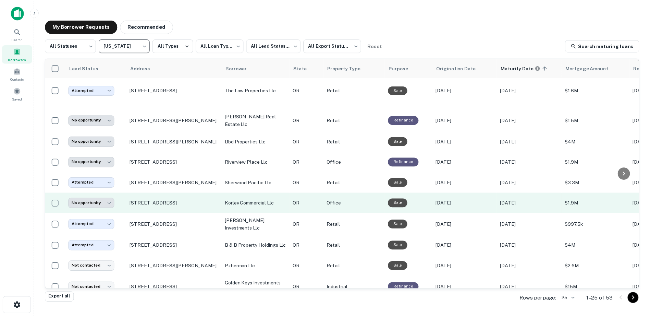
scroll to position [52, 0]
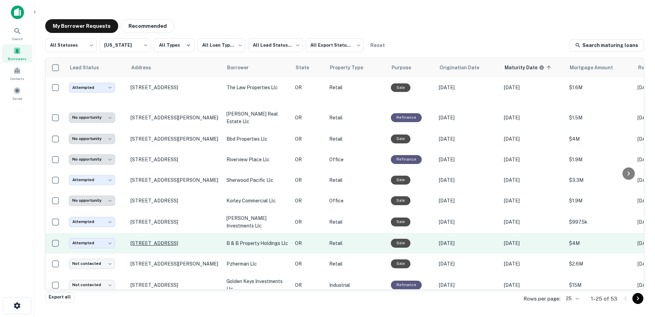
click at [165, 240] on p "[STREET_ADDRESS]" at bounding box center [175, 243] width 89 height 6
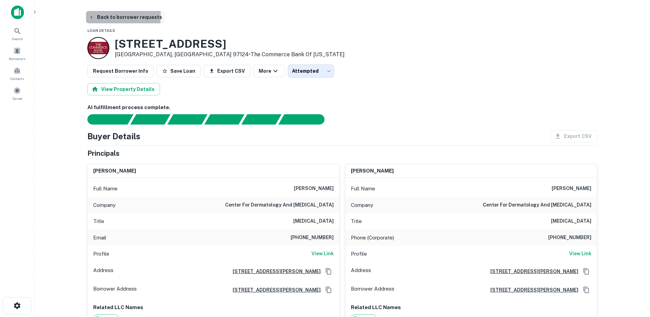
click at [95, 16] on button "Back to borrower requests" at bounding box center [125, 17] width 79 height 12
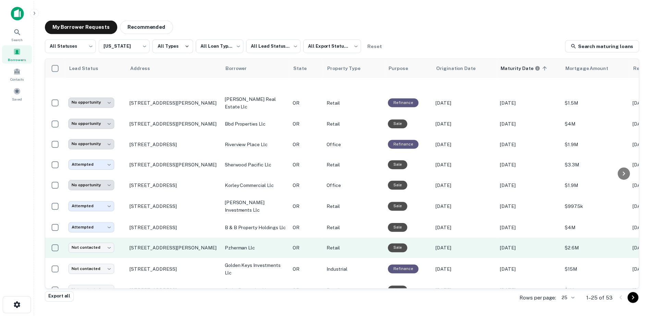
scroll to position [67, 0]
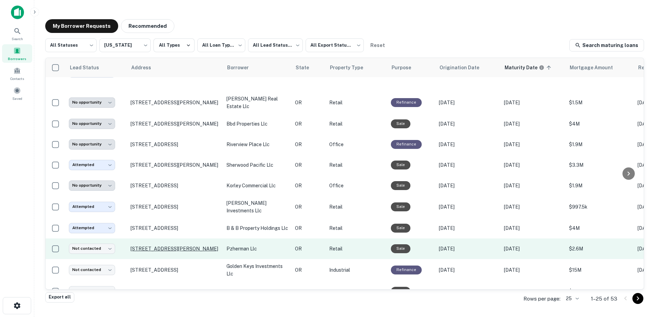
click at [175, 245] on p "[STREET_ADDRESS][PERSON_NAME]" at bounding box center [175, 248] width 89 height 6
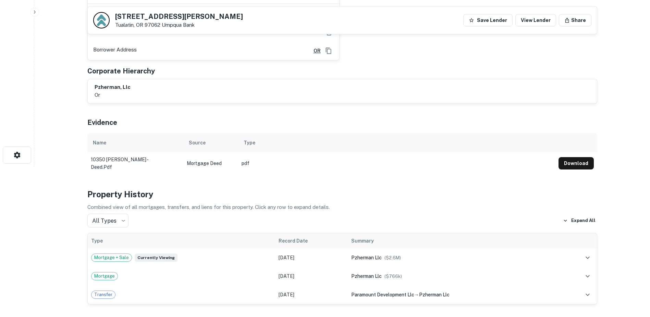
scroll to position [150, 0]
click at [580, 164] on button "Download" at bounding box center [575, 163] width 35 height 12
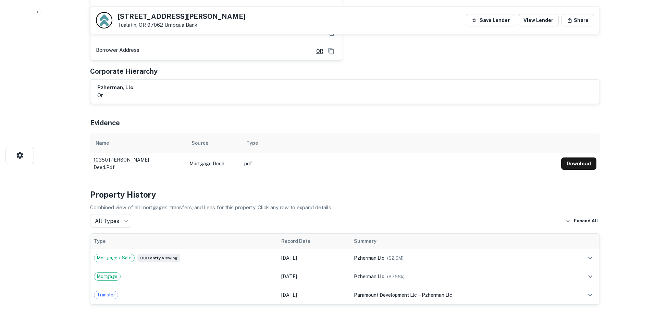
scroll to position [0, 0]
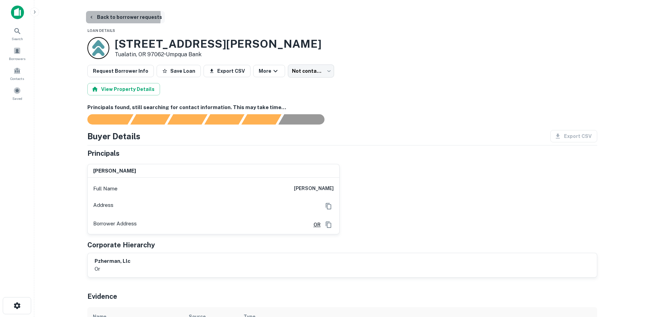
click at [89, 16] on icon "button" at bounding box center [91, 16] width 5 height 5
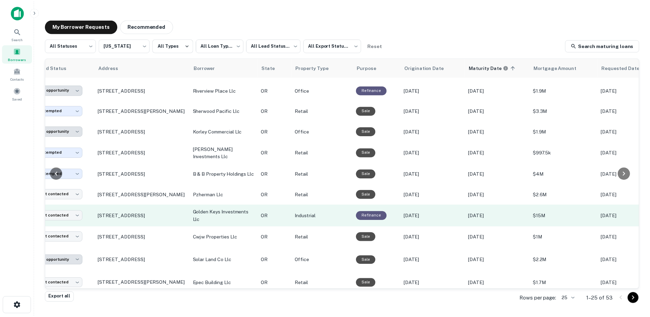
scroll to position [122, 31]
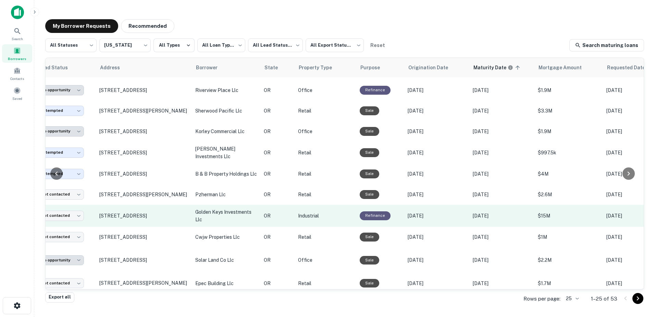
click at [192, 205] on td "[STREET_ADDRESS]" at bounding box center [144, 216] width 96 height 22
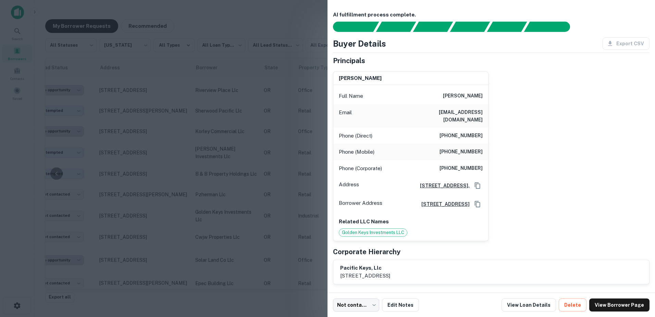
click at [156, 201] on div at bounding box center [327, 158] width 655 height 317
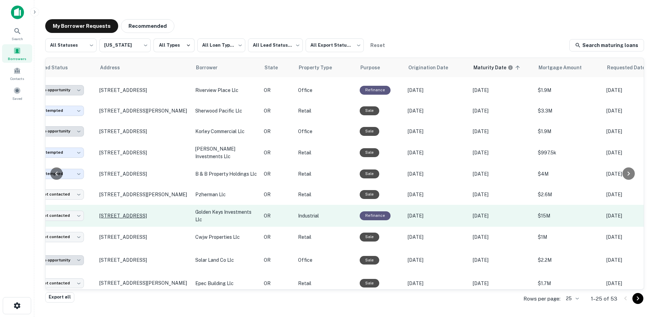
click at [143, 212] on p "[STREET_ADDRESS]" at bounding box center [143, 215] width 89 height 6
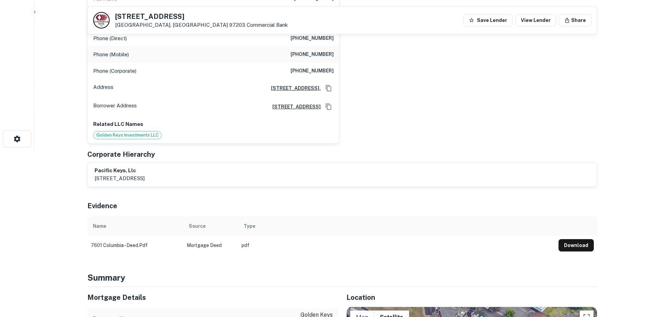
scroll to position [167, 0]
click at [576, 238] on button "Download" at bounding box center [575, 244] width 35 height 12
drag, startPoint x: 189, startPoint y: 15, endPoint x: 113, endPoint y: 16, distance: 76.8
click at [113, 16] on div "[STREET_ADDRESS] Commercial Bank" at bounding box center [190, 20] width 195 height 16
copy h5 "[STREET_ADDRESS]"
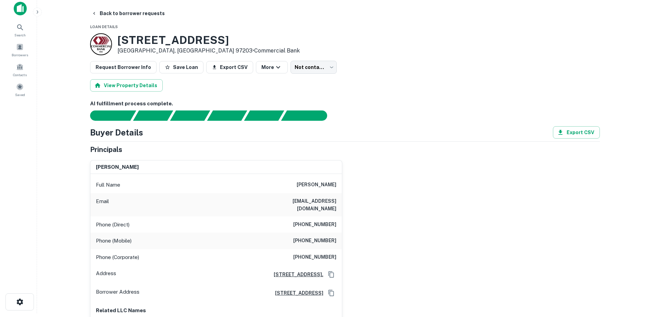
scroll to position [0, 0]
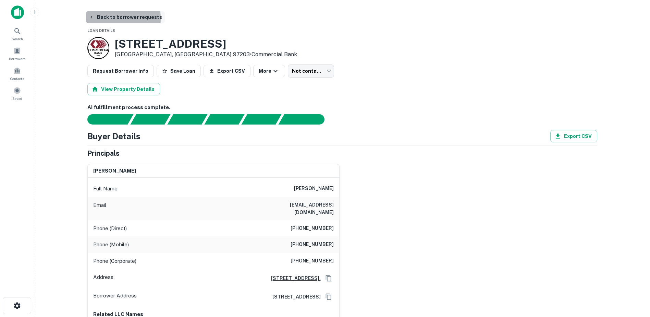
click at [91, 19] on icon "button" at bounding box center [91, 16] width 5 height 5
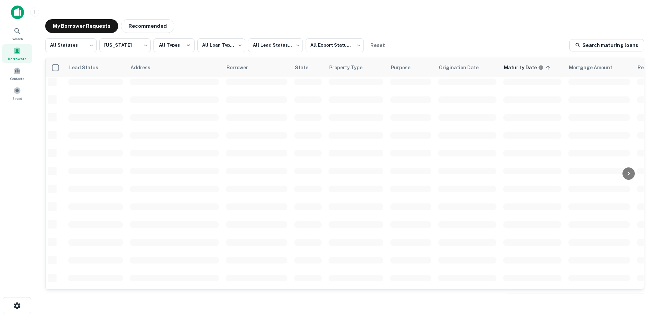
scroll to position [122, 0]
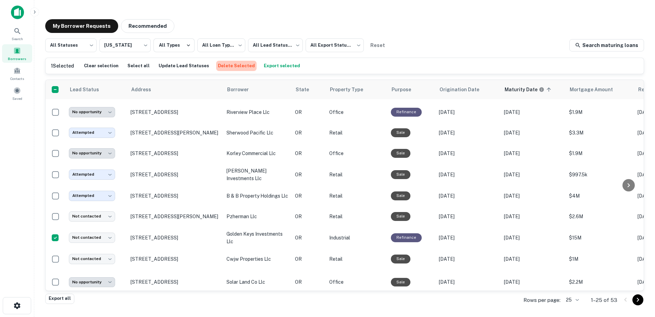
click at [229, 64] on button "Delete Selected" at bounding box center [236, 66] width 40 height 10
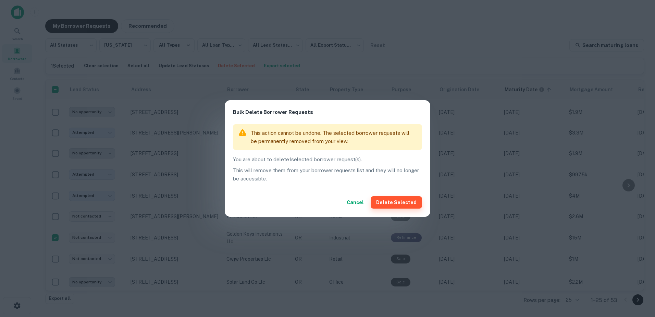
click at [394, 200] on button "Delete Selected" at bounding box center [396, 202] width 51 height 12
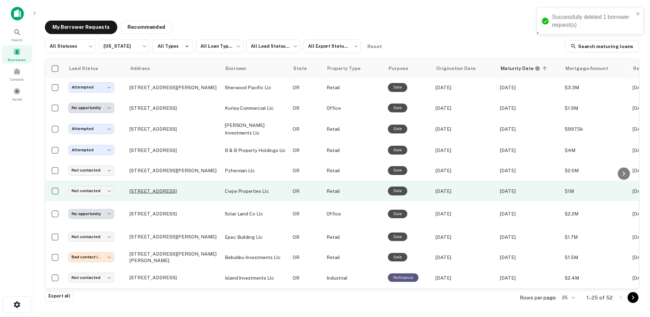
scroll to position [145, 0]
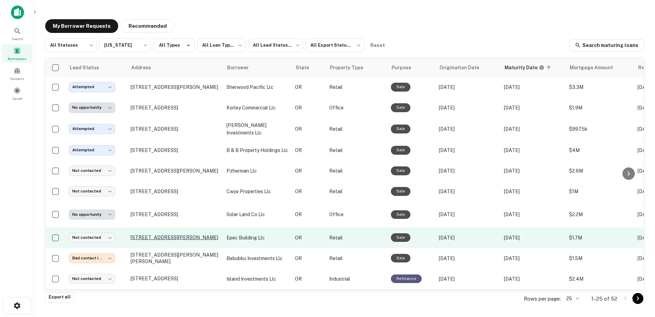
click at [147, 234] on p "[STREET_ADDRESS][PERSON_NAME]" at bounding box center [175, 237] width 89 height 6
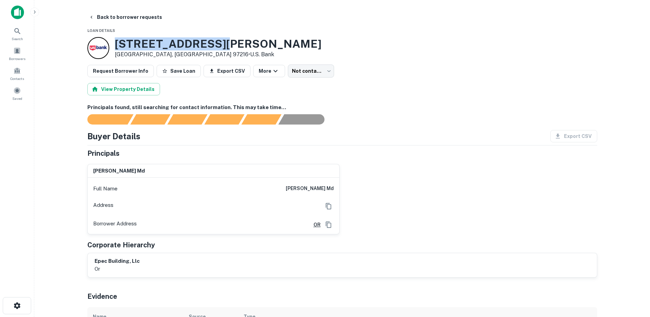
drag, startPoint x: 113, startPoint y: 43, endPoint x: 216, endPoint y: 36, distance: 103.4
copy h3 "[STREET_ADDRESS][PERSON_NAME]"
click at [94, 19] on button "Back to borrower requests" at bounding box center [125, 17] width 79 height 12
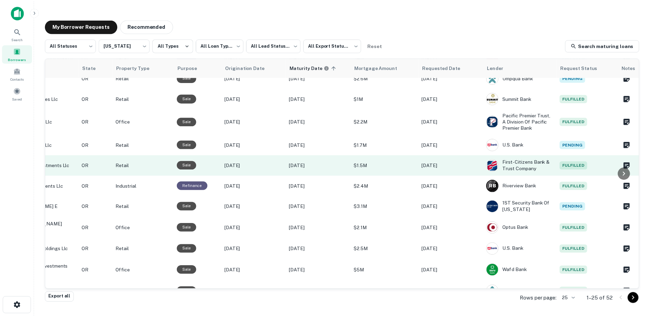
scroll to position [238, 0]
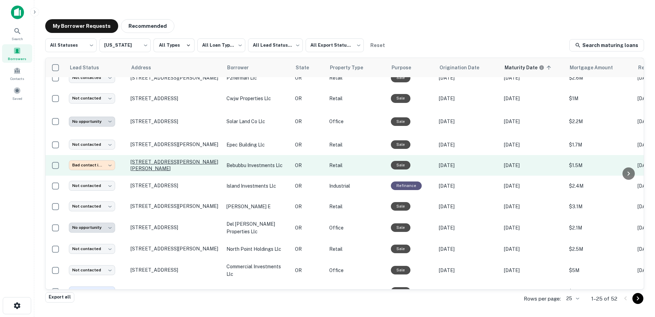
click at [173, 161] on p "[STREET_ADDRESS][PERSON_NAME][PERSON_NAME]" at bounding box center [175, 165] width 89 height 12
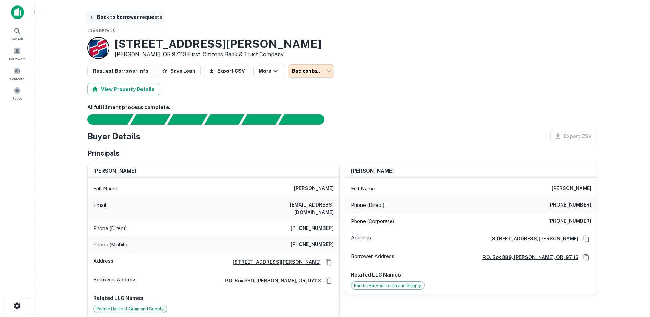
click at [101, 17] on button "Back to borrower requests" at bounding box center [125, 17] width 79 height 12
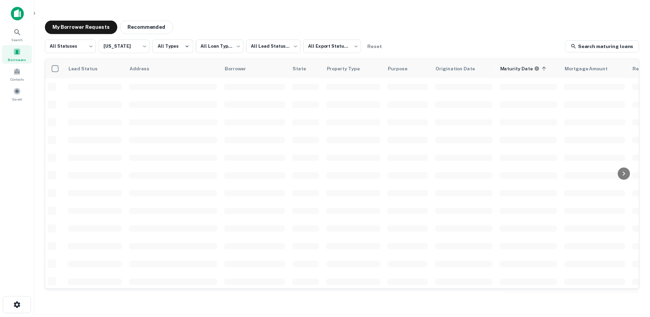
scroll to position [238, 0]
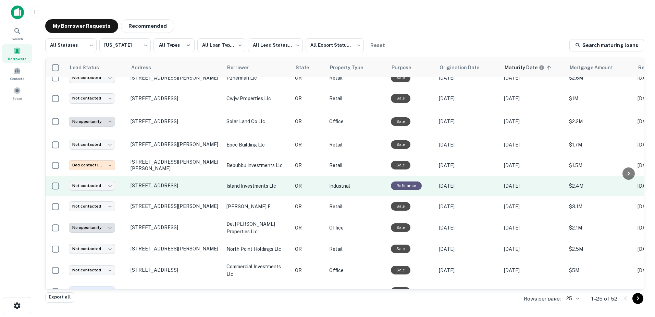
click at [146, 182] on p "[STREET_ADDRESS]" at bounding box center [175, 185] width 89 height 6
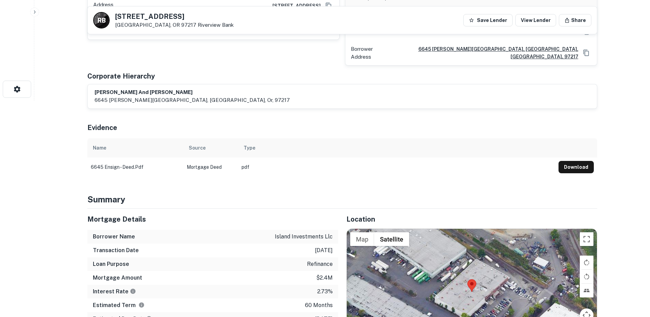
scroll to position [329, 0]
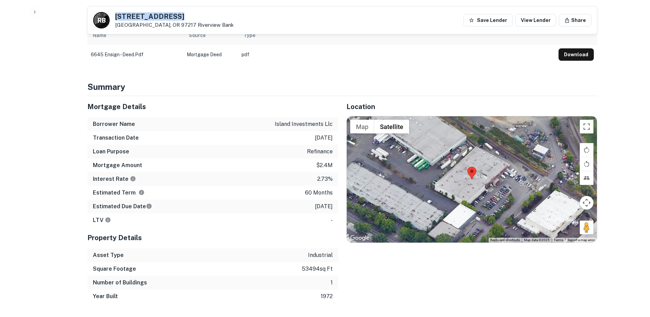
drag, startPoint x: 180, startPoint y: 12, endPoint x: 107, endPoint y: 18, distance: 73.2
click at [107, 18] on div "R B [STREET_ADDRESS][GEOGRAPHIC_DATA]" at bounding box center [163, 20] width 140 height 16
copy div "[STREET_ADDRESS]"
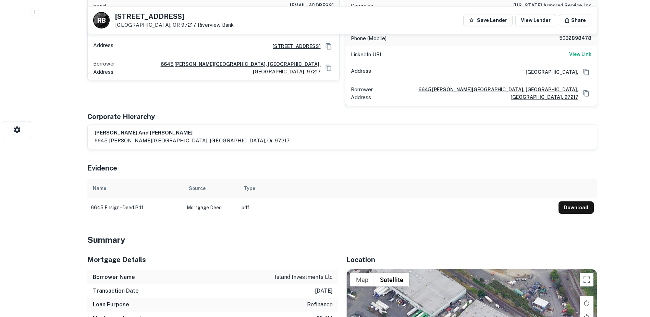
scroll to position [257, 0]
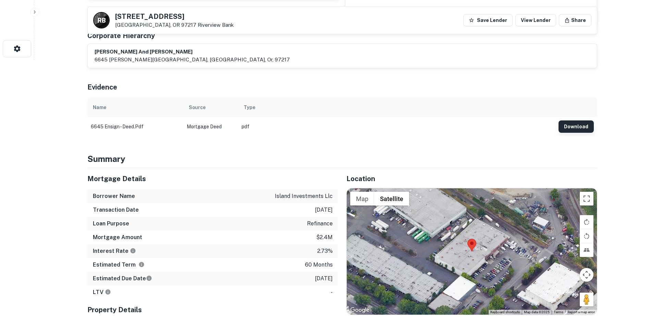
click at [568, 122] on button "Download" at bounding box center [575, 126] width 35 height 12
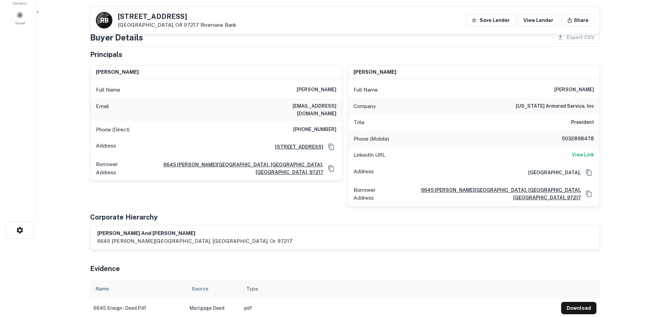
scroll to position [0, 0]
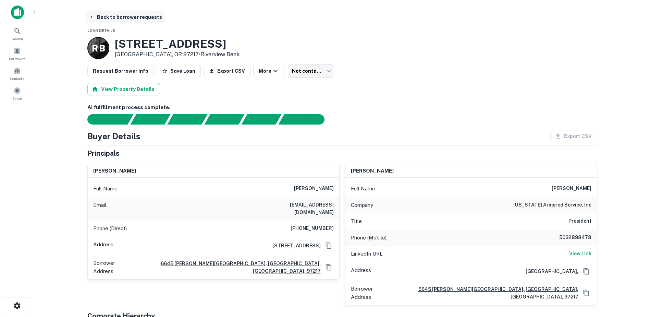
click at [100, 17] on button "Back to borrower requests" at bounding box center [125, 17] width 79 height 12
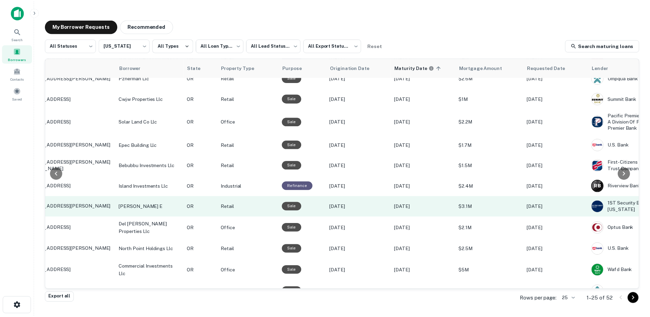
scroll to position [238, 0]
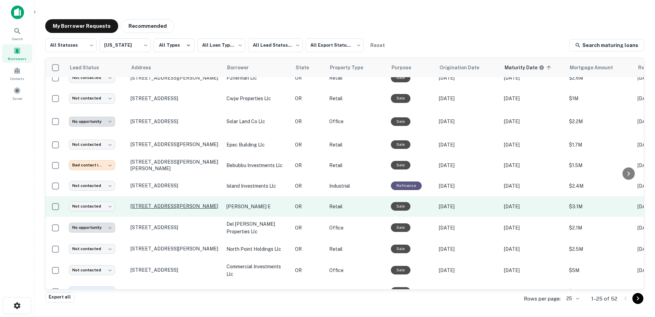
click at [152, 203] on p "[STREET_ADDRESS][PERSON_NAME]" at bounding box center [175, 206] width 89 height 6
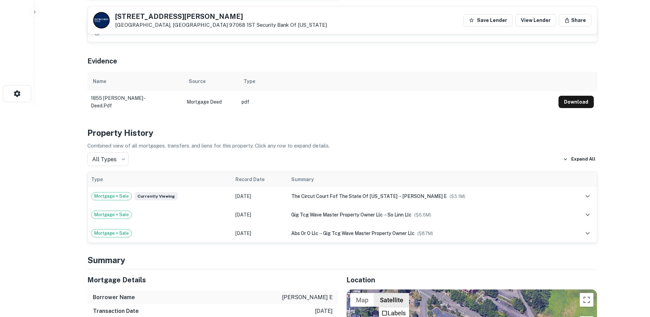
scroll to position [209, 0]
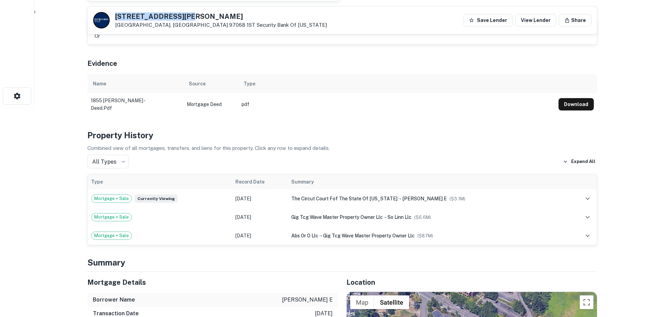
drag, startPoint x: 190, startPoint y: 16, endPoint x: 115, endPoint y: 20, distance: 75.4
click at [115, 20] on h5 "[STREET_ADDRESS][PERSON_NAME]" at bounding box center [221, 16] width 212 height 7
copy h5 "[STREET_ADDRESS][PERSON_NAME]"
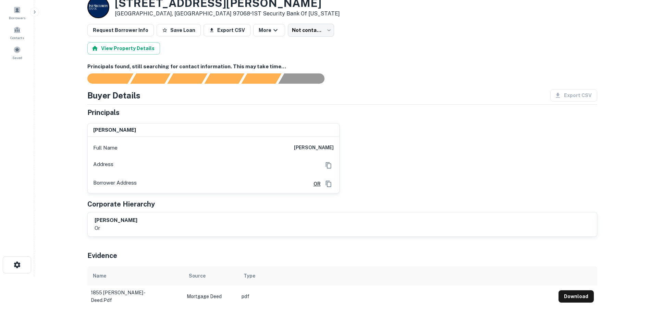
scroll to position [69, 0]
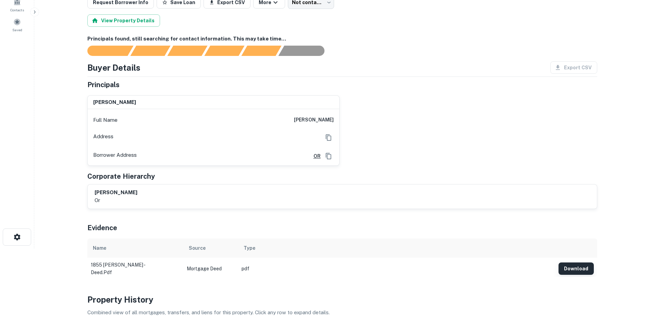
click at [576, 272] on button "Download" at bounding box center [575, 268] width 35 height 12
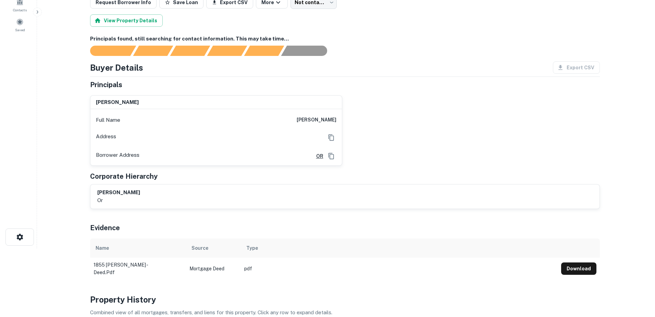
scroll to position [0, 0]
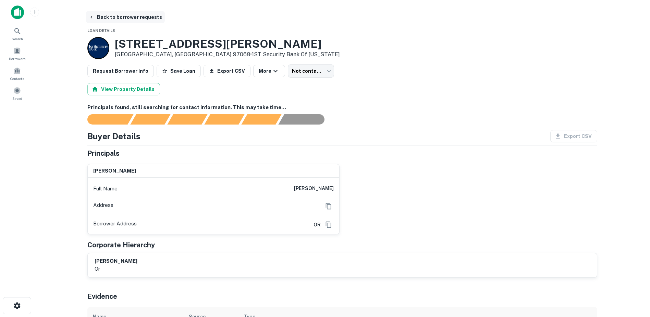
click at [106, 16] on button "Back to borrower requests" at bounding box center [125, 17] width 79 height 12
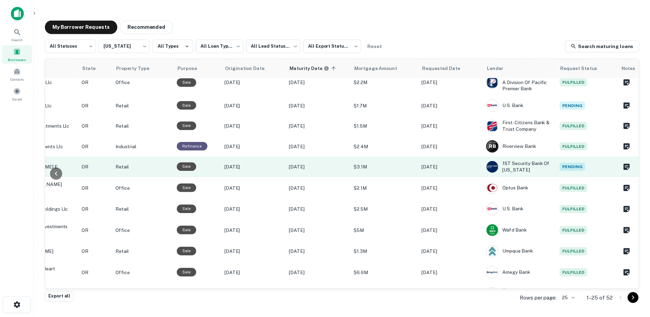
scroll to position [278, 0]
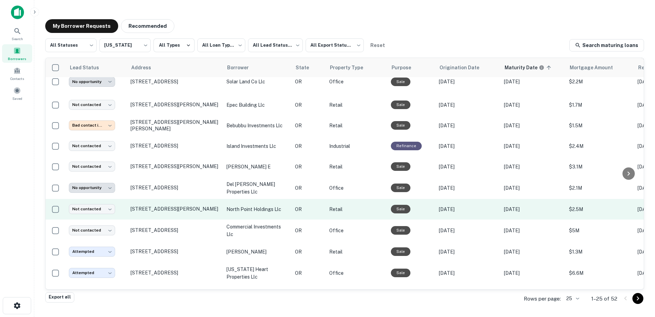
click at [237, 205] on p "north point holdings llc" at bounding box center [257, 209] width 62 height 8
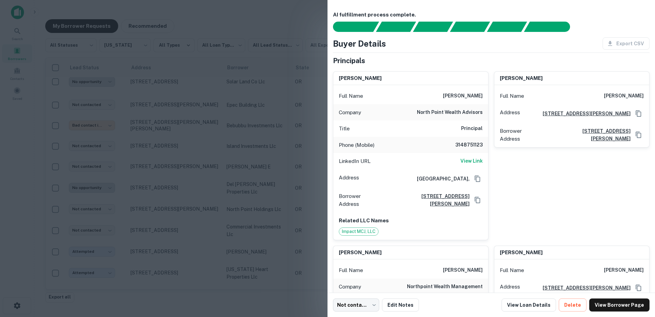
click at [238, 176] on div at bounding box center [327, 158] width 655 height 317
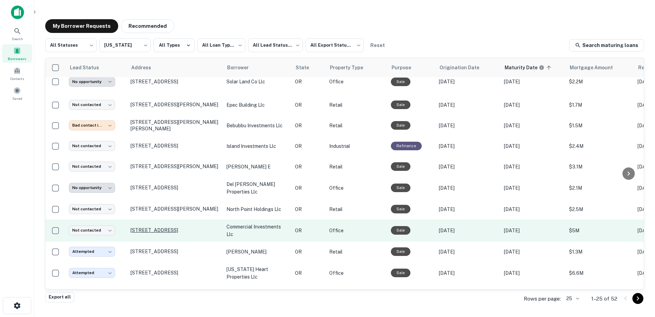
click at [175, 227] on p "[STREET_ADDRESS]" at bounding box center [175, 230] width 89 height 6
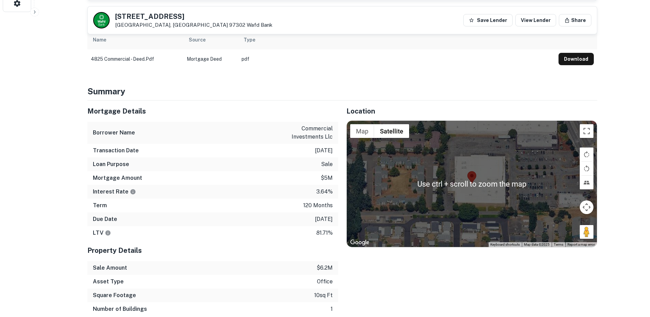
scroll to position [305, 0]
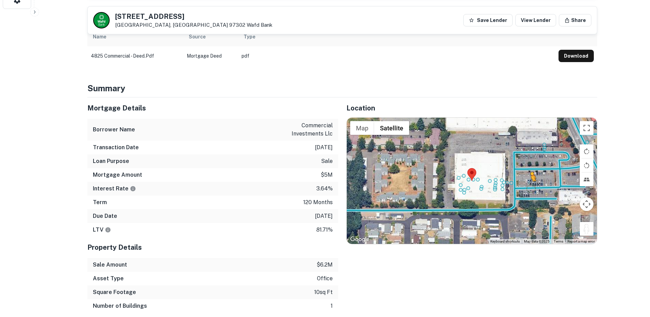
drag, startPoint x: 588, startPoint y: 224, endPoint x: 527, endPoint y: 187, distance: 70.9
click at [527, 187] on div "To activate drag with keyboard, press Alt + Enter. Once in keyboard drag state,…" at bounding box center [472, 181] width 250 height 126
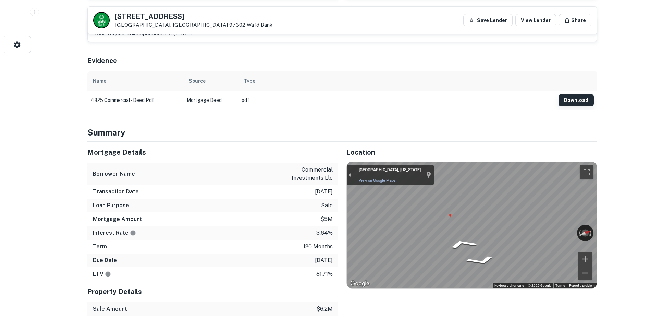
click at [570, 95] on button "Download" at bounding box center [575, 100] width 35 height 12
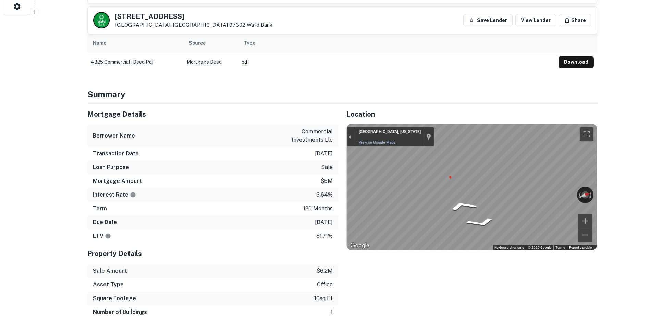
scroll to position [324, 0]
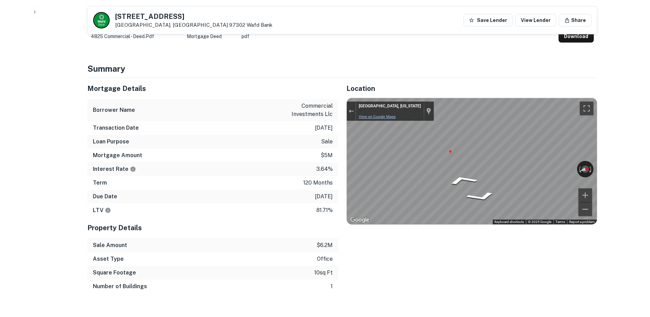
click at [367, 115] on link "View on Google Maps" at bounding box center [377, 116] width 37 height 4
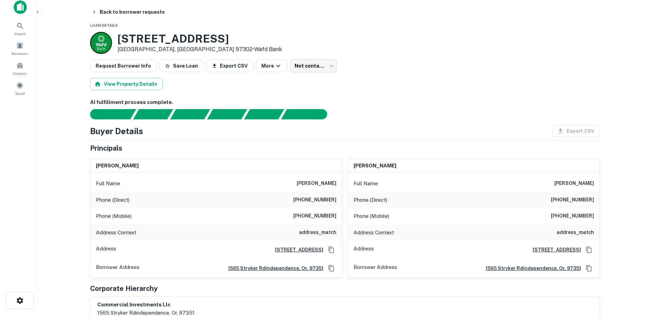
scroll to position [0, 0]
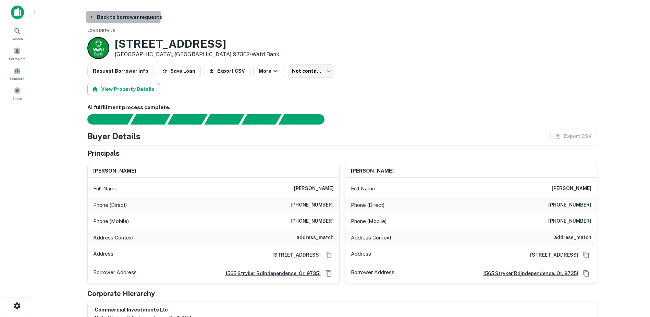
click at [101, 16] on button "Back to borrower requests" at bounding box center [125, 17] width 79 height 12
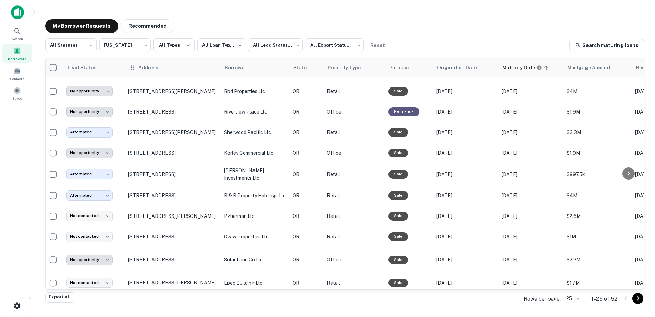
scroll to position [69, 2]
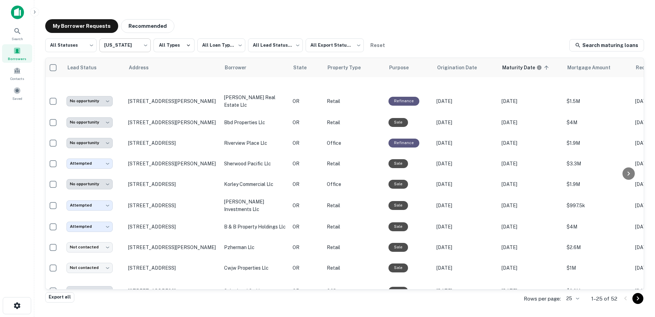
click at [137, 52] on body "**********" at bounding box center [327, 158] width 655 height 317
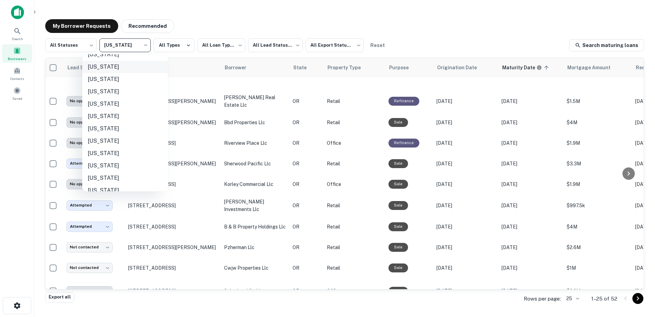
scroll to position [461, 0]
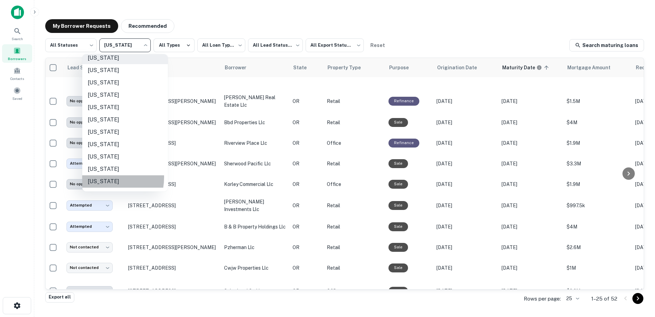
click at [103, 177] on li "[US_STATE]" at bounding box center [125, 181] width 86 height 12
type input "**"
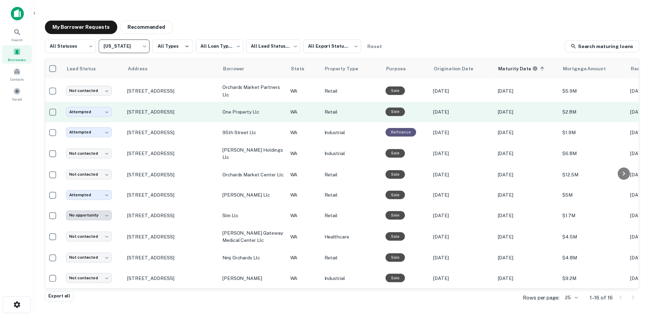
scroll to position [0, 2]
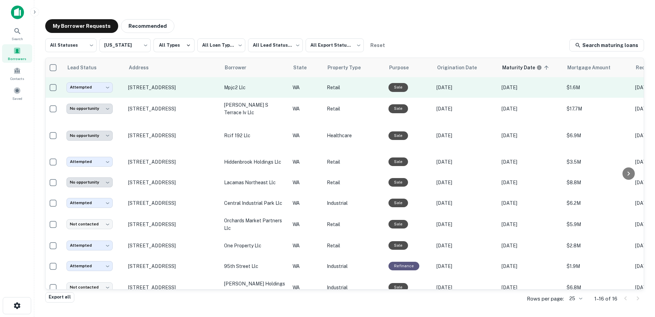
click at [230, 85] on p "mpjc2 llc" at bounding box center [255, 88] width 62 height 8
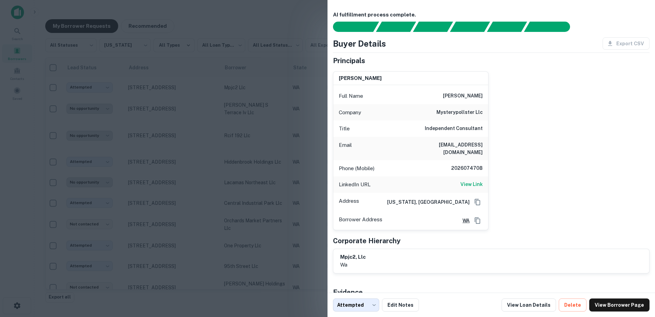
click at [175, 84] on div at bounding box center [327, 158] width 655 height 317
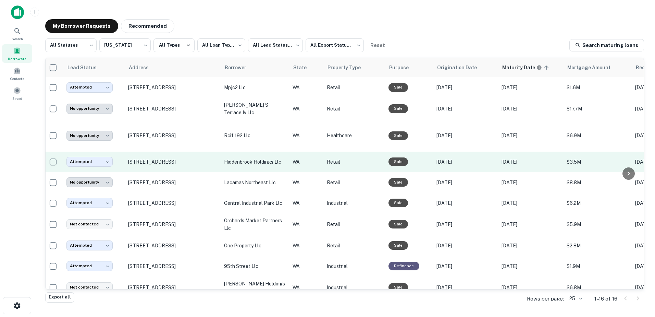
click at [173, 159] on p "[STREET_ADDRESS]" at bounding box center [172, 162] width 89 height 6
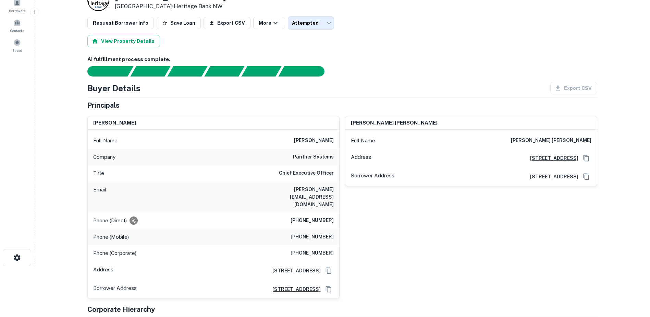
scroll to position [34, 0]
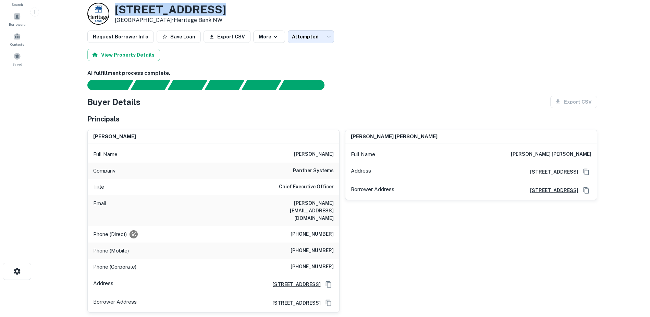
drag, startPoint x: 116, startPoint y: 10, endPoint x: 211, endPoint y: 14, distance: 95.0
click at [211, 14] on h3 "[STREET_ADDRESS]" at bounding box center [170, 9] width 111 height 13
copy h3 "[STREET_ADDRESS]"
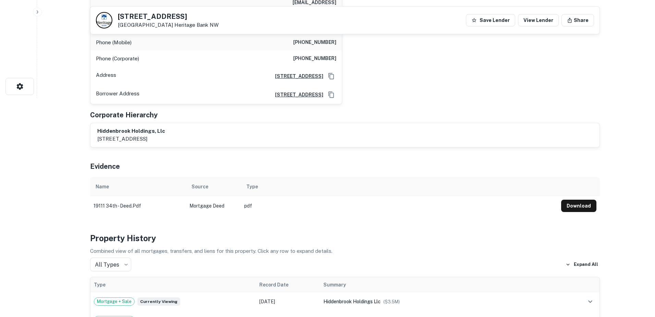
scroll to position [0, 0]
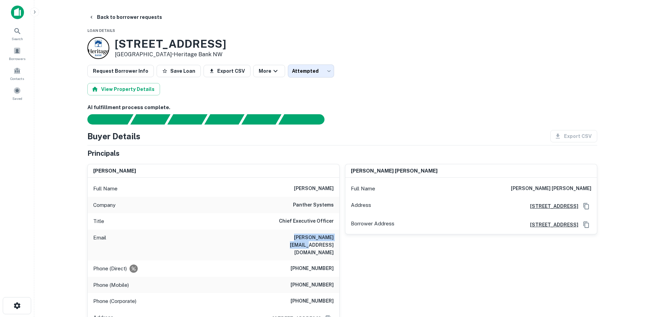
drag, startPoint x: 282, startPoint y: 237, endPoint x: 339, endPoint y: 235, distance: 57.2
click at [339, 235] on div "[PERSON_NAME] Full Name [PERSON_NAME] Company panther systems Title Chief Execu…" at bounding box center [213, 255] width 252 height 183
copy h6 "[PERSON_NAME][EMAIL_ADDRESS][DOMAIN_NAME]"
click at [88, 18] on button "Back to borrower requests" at bounding box center [125, 17] width 79 height 12
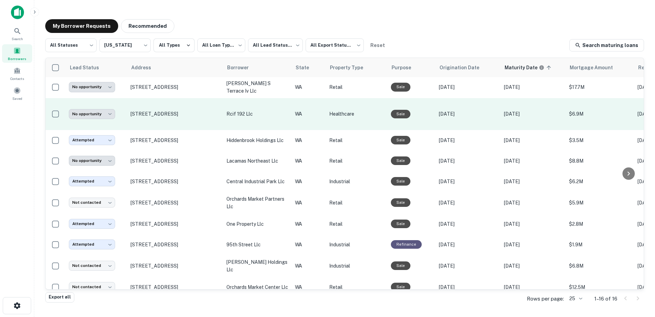
scroll to position [21, 0]
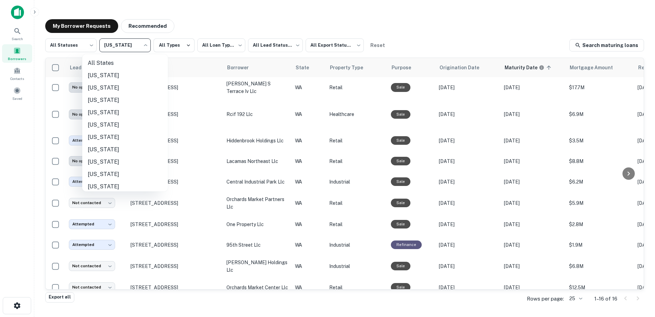
click at [136, 39] on body "**********" at bounding box center [327, 158] width 655 height 317
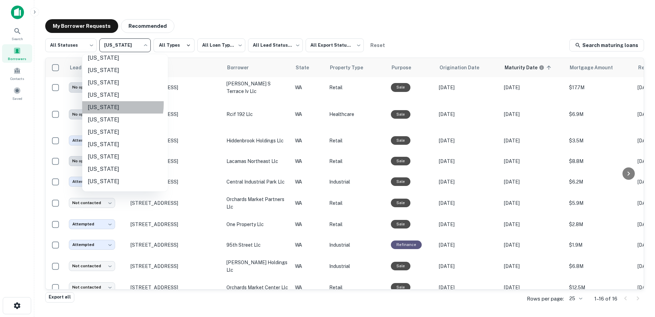
click at [103, 104] on li "[US_STATE]" at bounding box center [125, 107] width 86 height 12
type input "**"
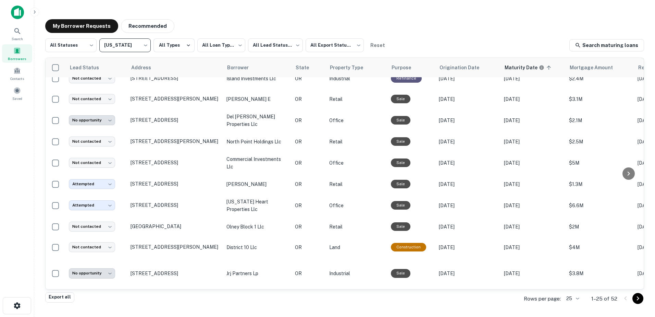
scroll to position [350, 0]
click at [635, 298] on icon "Go to next page" at bounding box center [638, 298] width 8 height 8
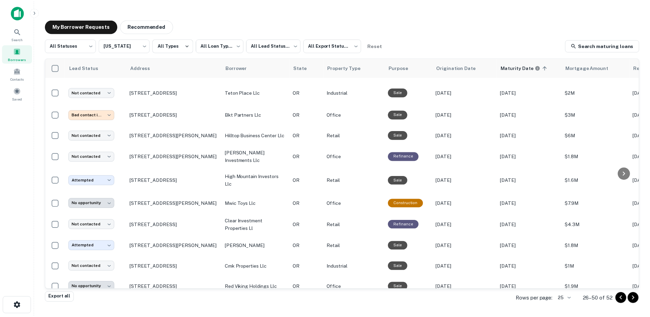
scroll to position [285, 0]
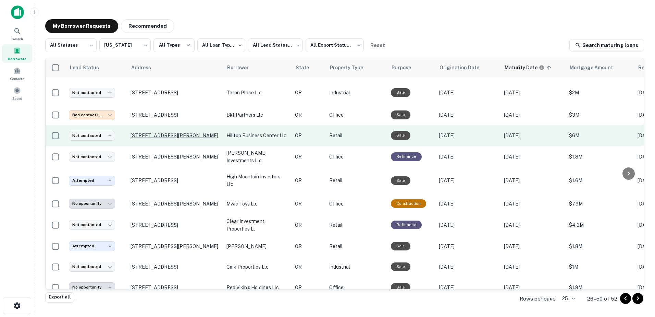
click at [184, 137] on p "[STREET_ADDRESS][PERSON_NAME]" at bounding box center [175, 135] width 89 height 6
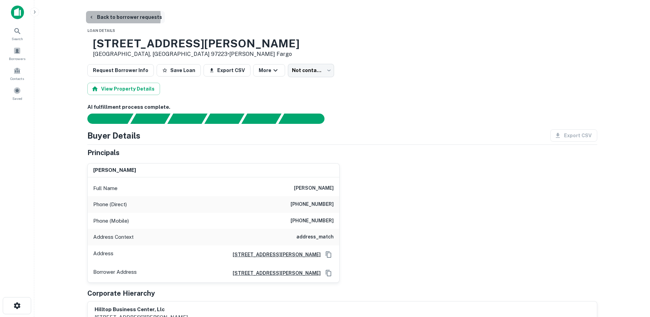
click at [100, 17] on button "Back to borrower requests" at bounding box center [125, 17] width 79 height 12
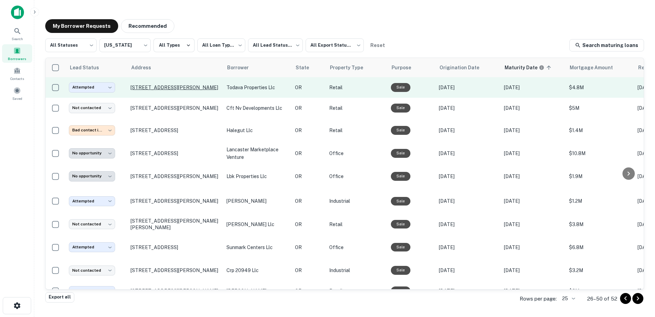
click at [199, 86] on p "[STREET_ADDRESS][PERSON_NAME]" at bounding box center [175, 87] width 89 height 6
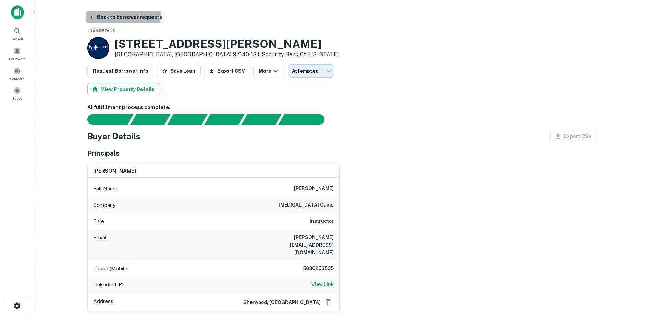
click at [103, 16] on button "Back to borrower requests" at bounding box center [125, 17] width 79 height 12
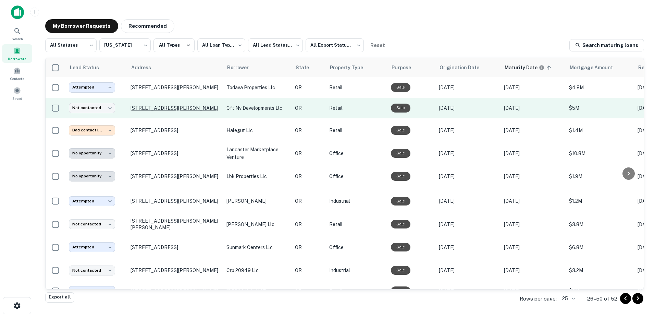
click at [209, 108] on p "[STREET_ADDRESS][PERSON_NAME]" at bounding box center [175, 108] width 89 height 6
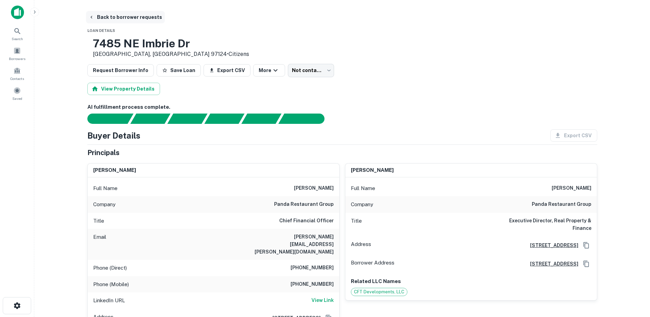
click at [95, 13] on button "Back to borrower requests" at bounding box center [125, 17] width 79 height 12
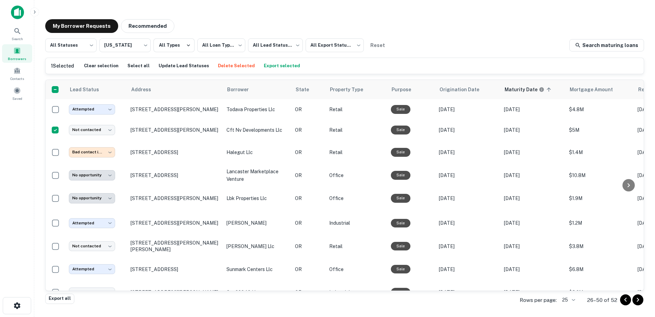
click at [230, 66] on button "Delete Selected" at bounding box center [236, 66] width 40 height 10
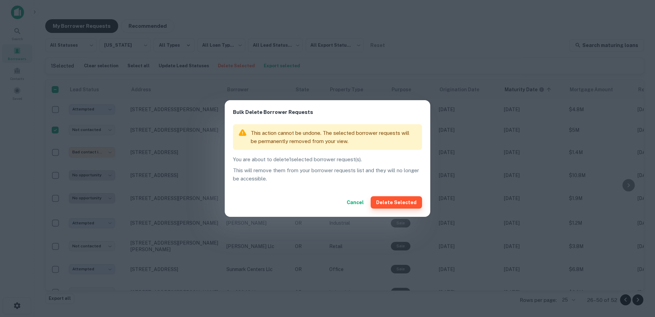
click at [384, 202] on button "Delete Selected" at bounding box center [396, 202] width 51 height 12
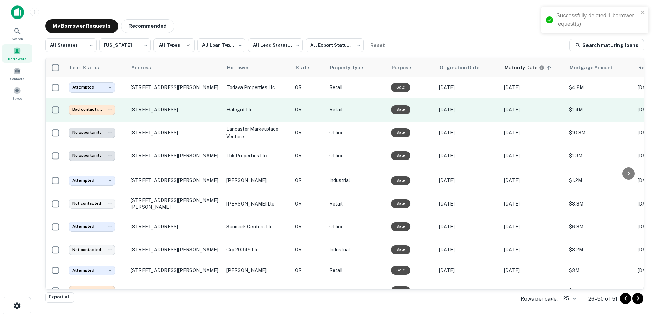
click at [194, 111] on p "[STREET_ADDRESS]" at bounding box center [175, 110] width 89 height 6
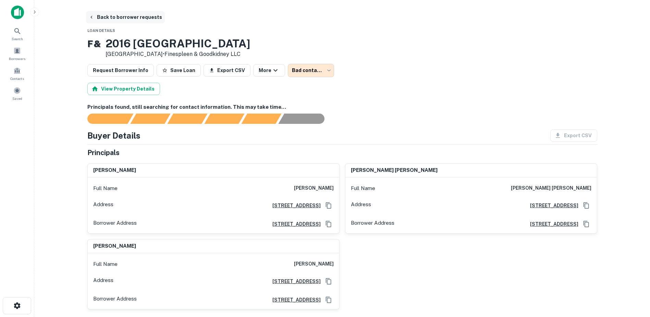
click at [97, 16] on button "Back to borrower requests" at bounding box center [125, 17] width 79 height 12
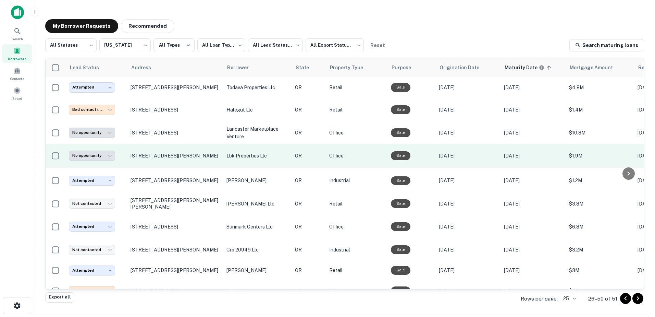
click at [189, 159] on p "[STREET_ADDRESS][PERSON_NAME]" at bounding box center [175, 155] width 89 height 6
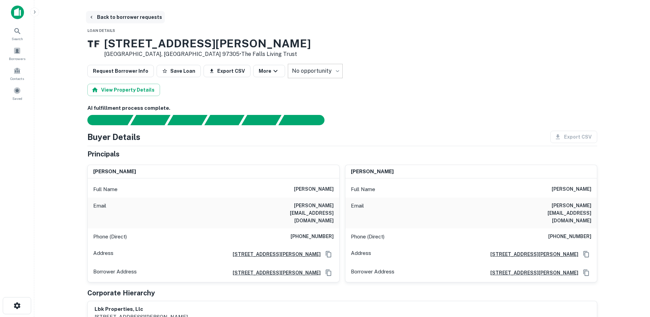
click at [101, 14] on button "Back to borrower requests" at bounding box center [125, 17] width 79 height 12
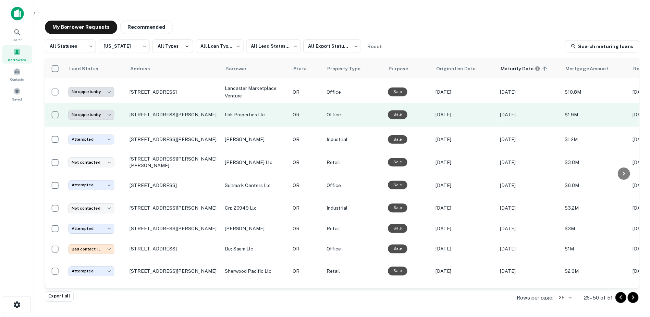
scroll to position [42, 0]
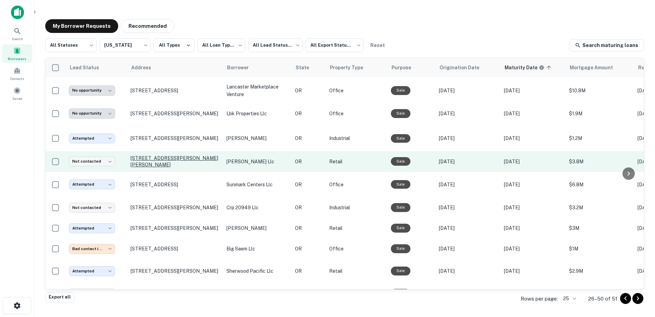
click at [175, 167] on p "[STREET_ADDRESS][PERSON_NAME][PERSON_NAME]" at bounding box center [175, 161] width 89 height 12
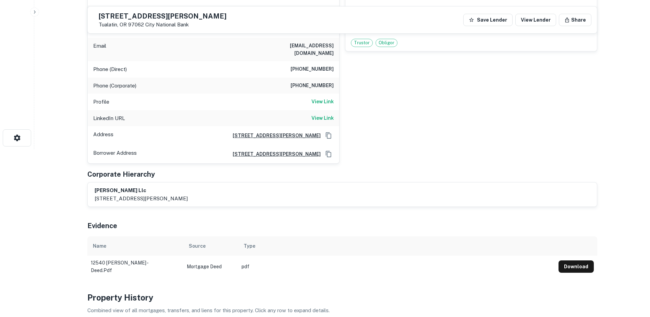
scroll to position [170, 0]
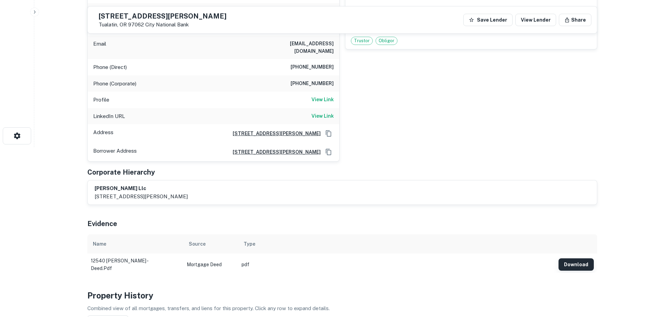
click at [571, 258] on button "Download" at bounding box center [575, 264] width 35 height 12
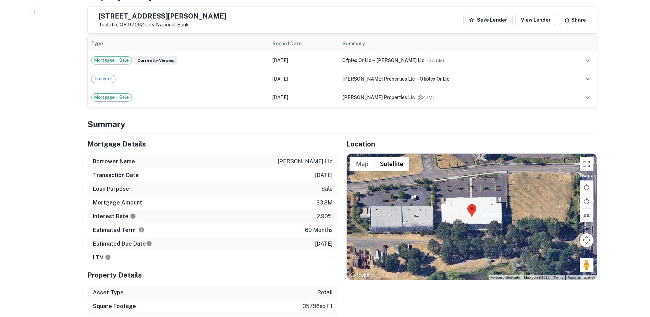
scroll to position [473, 0]
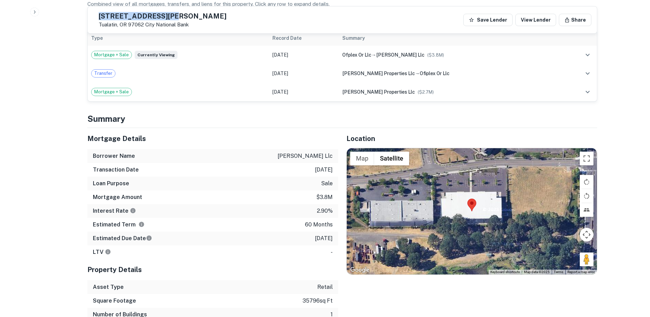
drag, startPoint x: 188, startPoint y: 16, endPoint x: 114, endPoint y: 19, distance: 74.4
click at [114, 19] on div "[STREET_ADDRESS][PERSON_NAME][PERSON_NAME] City National Bank" at bounding box center [159, 20] width 133 height 16
copy h5 "[STREET_ADDRESS][PERSON_NAME]"
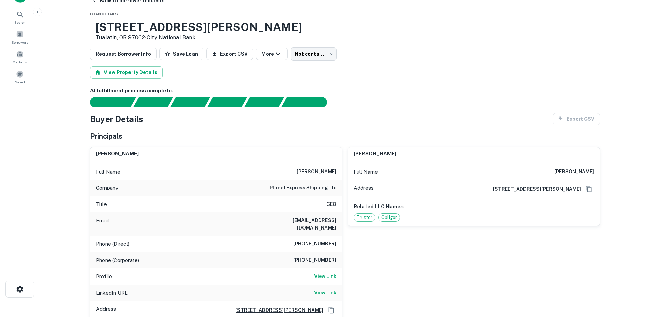
scroll to position [0, 0]
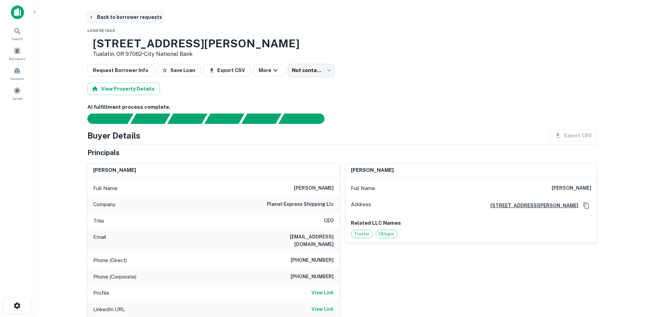
click at [116, 23] on button "Back to borrower requests" at bounding box center [125, 17] width 79 height 12
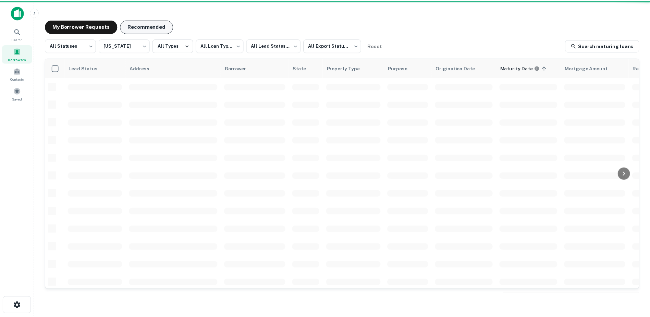
scroll to position [42, 0]
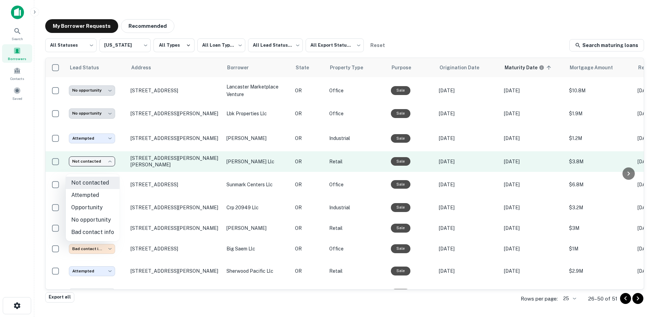
click at [102, 171] on body "**********" at bounding box center [327, 158] width 655 height 317
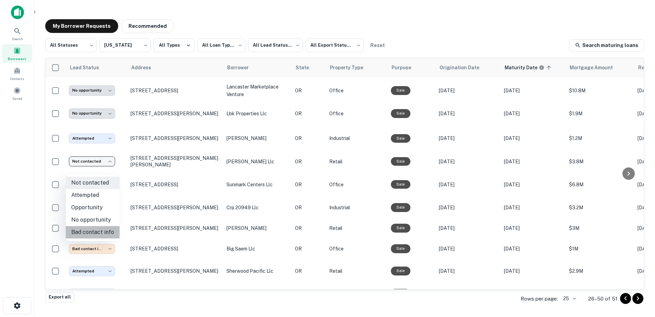
click at [101, 229] on li "Bad contact info" at bounding box center [93, 232] width 54 height 12
type input "**********"
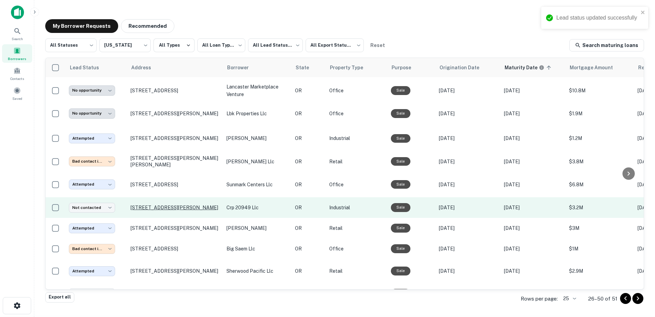
click at [183, 210] on p "[STREET_ADDRESS][PERSON_NAME]" at bounding box center [175, 207] width 89 height 6
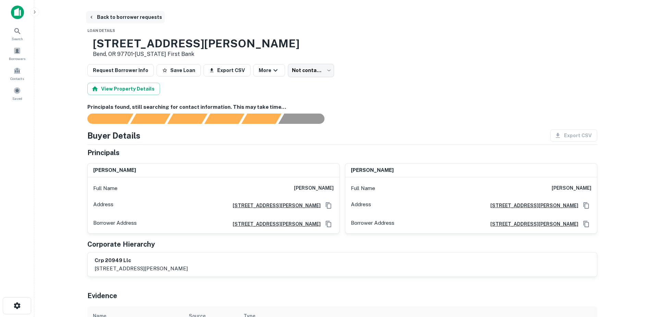
click at [95, 15] on button "Back to borrower requests" at bounding box center [125, 17] width 79 height 12
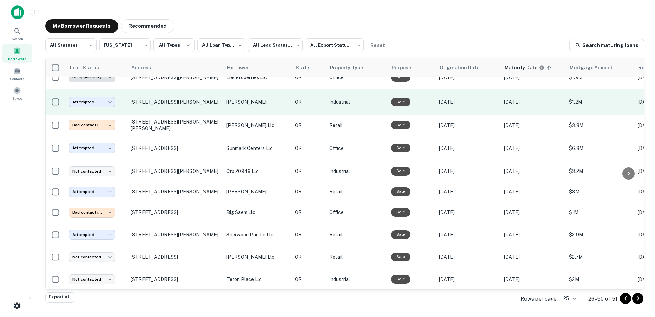
scroll to position [79, 0]
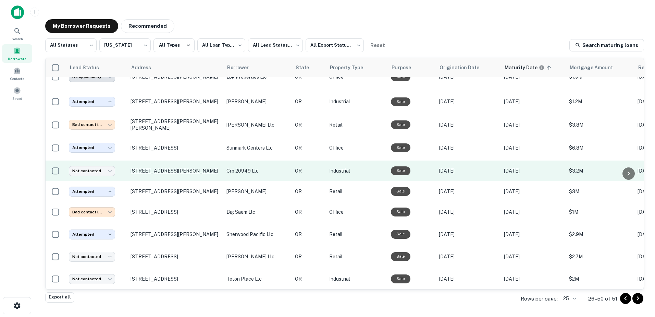
click at [163, 174] on p "[STREET_ADDRESS][PERSON_NAME]" at bounding box center [175, 171] width 89 height 6
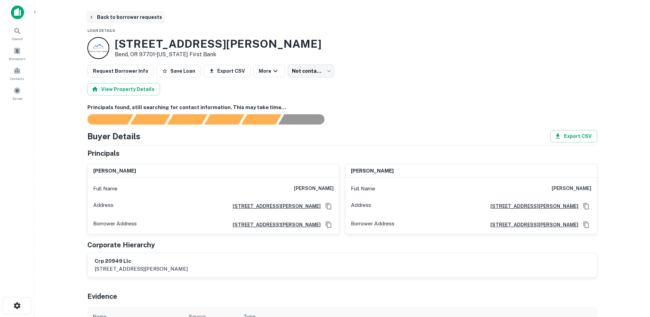
click at [92, 15] on icon "button" at bounding box center [91, 16] width 5 height 5
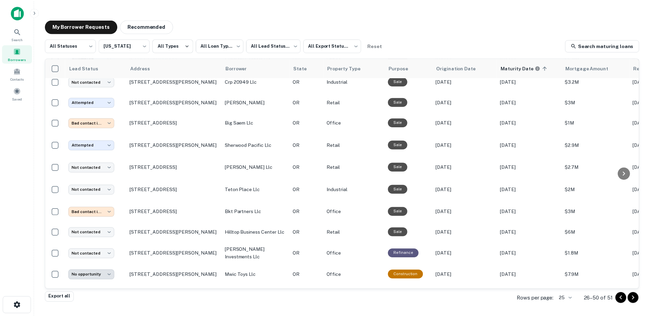
scroll to position [168, 0]
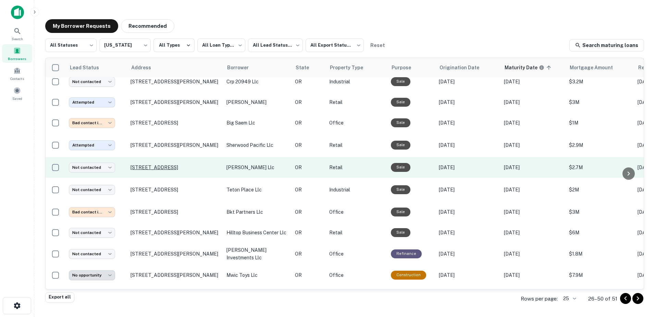
click at [151, 170] on p "[STREET_ADDRESS]" at bounding box center [175, 167] width 89 height 6
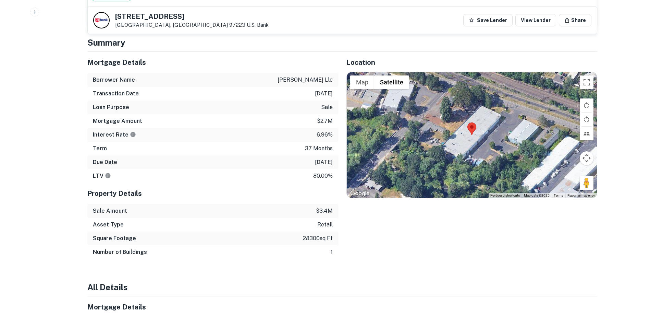
scroll to position [510, 0]
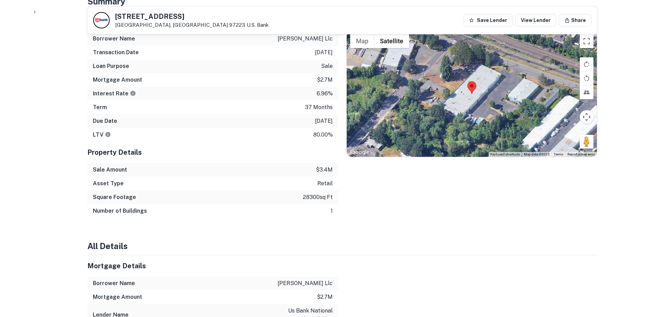
drag, startPoint x: 587, startPoint y: 133, endPoint x: 499, endPoint y: 85, distance: 100.1
click at [499, 85] on div "Map Terrain Satellite Labels Keyboard shortcuts Map Data Map data ©2025 Map dat…" at bounding box center [472, 94] width 250 height 126
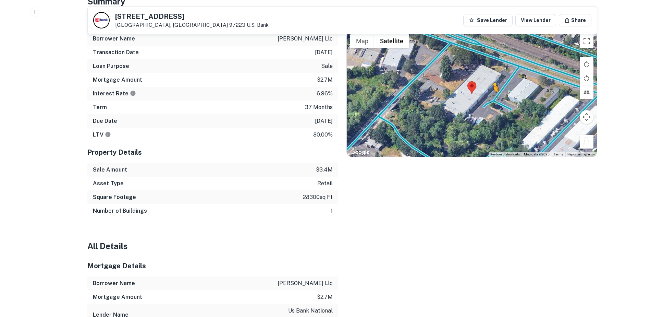
drag, startPoint x: 587, startPoint y: 137, endPoint x: 493, endPoint y: 92, distance: 103.4
click at [493, 92] on div "To activate drag with keyboard, press Alt + Enter. Once in keyboard drag state,…" at bounding box center [472, 94] width 250 height 126
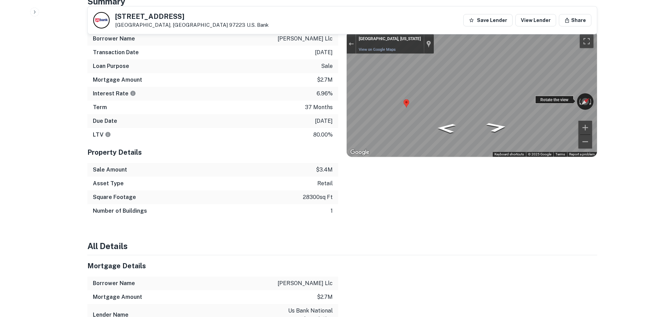
click at [563, 89] on div "← Move left → Move right ↑ Move up ↓ Move down + Zoom in - Zoom out [GEOGRAPHIC…" at bounding box center [472, 94] width 250 height 126
click at [572, 92] on div "← Move left → Move right ↑ Move up ↓ Move down + Zoom in - Zoom out [GEOGRAPHIC…" at bounding box center [472, 94] width 250 height 126
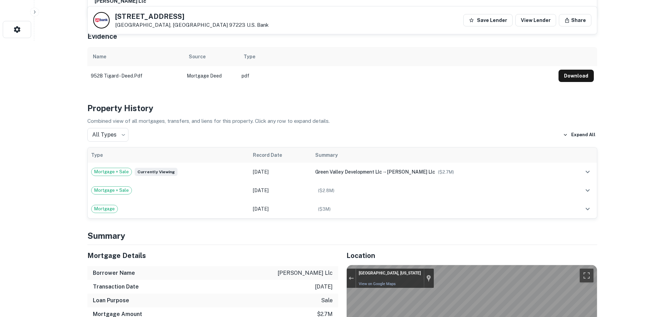
scroll to position [270, 0]
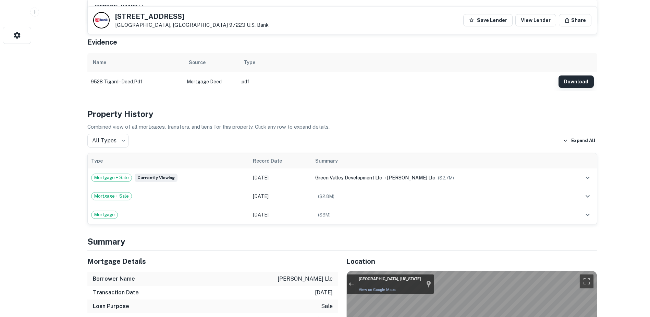
click at [562, 75] on button "Download" at bounding box center [575, 81] width 35 height 12
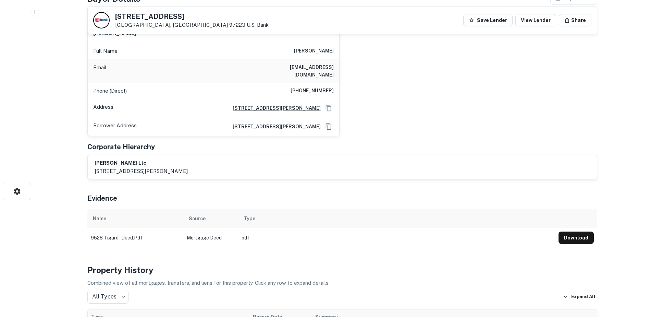
scroll to position [114, 0]
drag, startPoint x: 289, startPoint y: 51, endPoint x: 346, endPoint y: 54, distance: 57.6
click at [346, 54] on div "[PERSON_NAME] Full Name [PERSON_NAME] Email [PERSON_NAME][EMAIL_ADDRESS][DOMAIN…" at bounding box center [339, 78] width 515 height 115
copy h6 "[PERSON_NAME]"
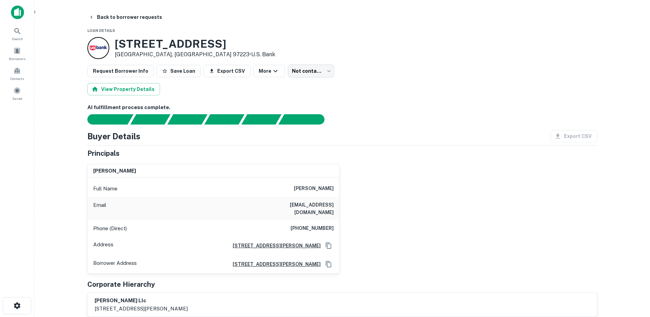
drag, startPoint x: 226, startPoint y: 46, endPoint x: 115, endPoint y: 41, distance: 110.8
click at [115, 41] on div "[STREET_ADDRESS] • U.s. Bank" at bounding box center [342, 48] width 510 height 22
copy h3 "[STREET_ADDRESS]"
click at [96, 19] on button "Back to borrower requests" at bounding box center [125, 17] width 79 height 12
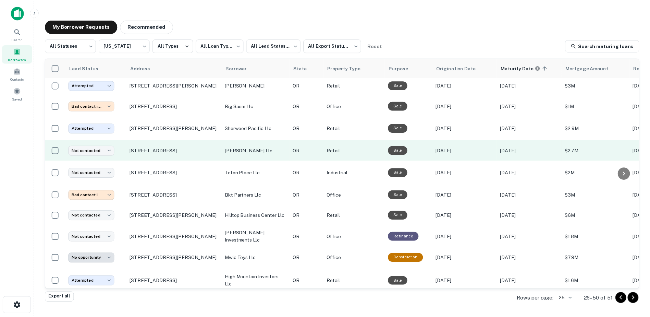
scroll to position [185, 0]
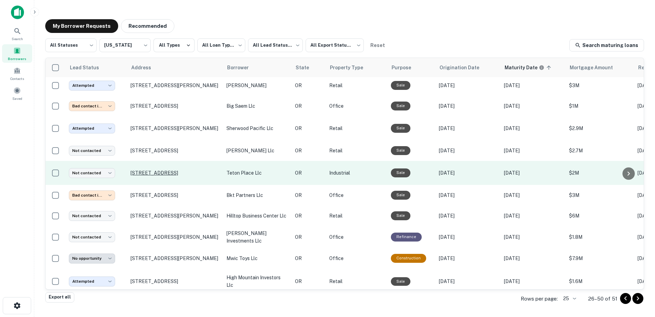
click at [181, 176] on p "[STREET_ADDRESS]" at bounding box center [175, 173] width 89 height 6
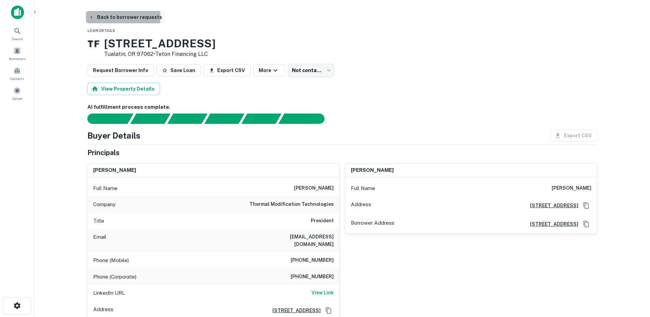
click at [90, 17] on icon "button" at bounding box center [91, 16] width 5 height 5
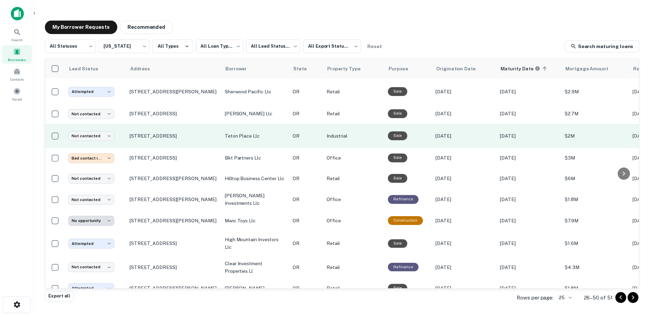
scroll to position [251, 0]
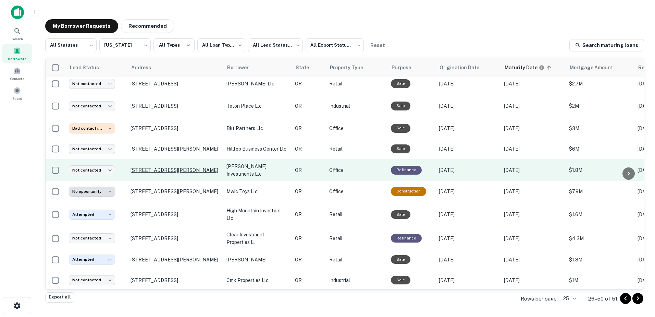
click at [191, 173] on p "[STREET_ADDRESS][PERSON_NAME]" at bounding box center [175, 170] width 89 height 6
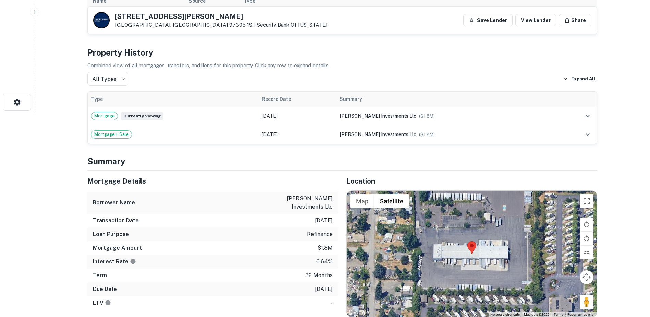
scroll to position [203, 0]
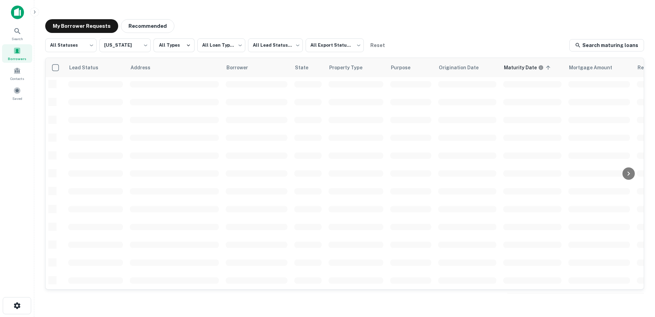
scroll to position [239, 0]
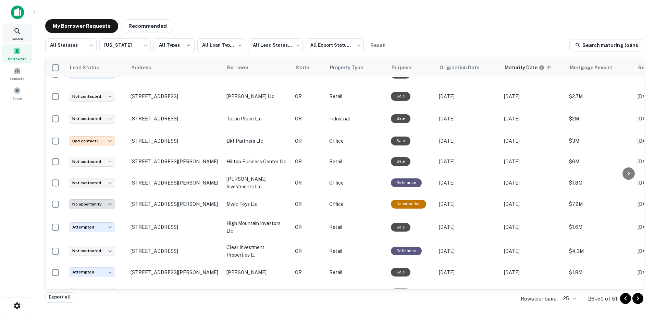
click at [17, 28] on icon at bounding box center [17, 31] width 8 height 8
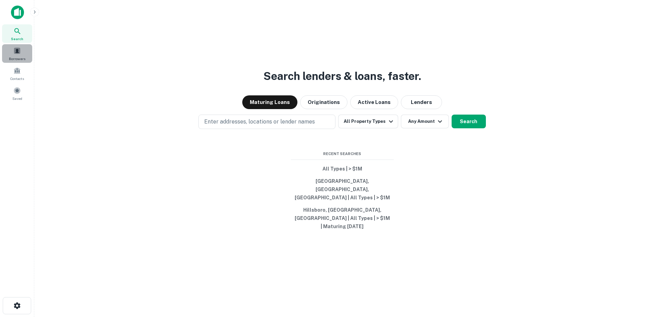
click at [11, 57] on span "Borrowers" at bounding box center [17, 58] width 16 height 5
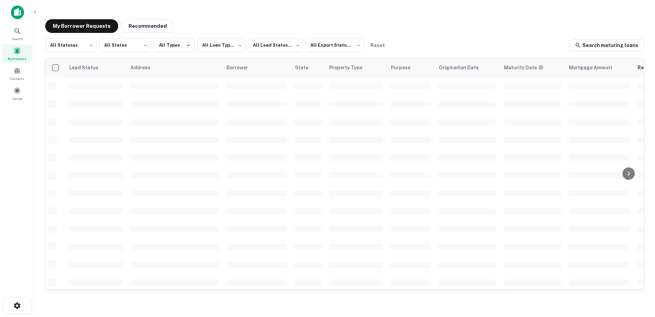
scroll to position [239, 0]
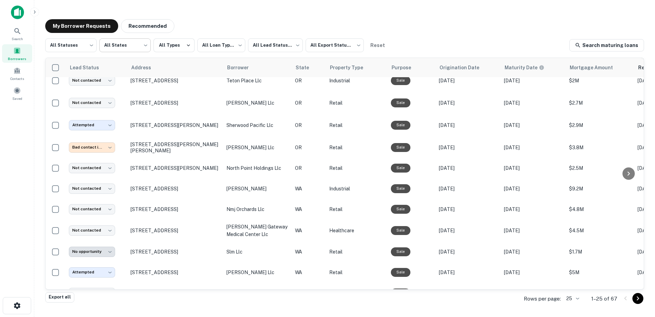
click at [125, 45] on body "**********" at bounding box center [327, 158] width 655 height 317
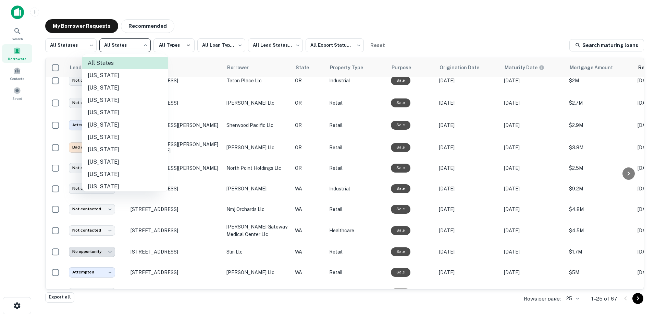
scroll to position [372, 0]
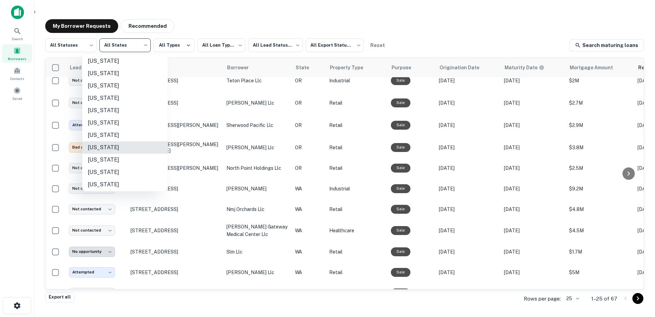
type input "**"
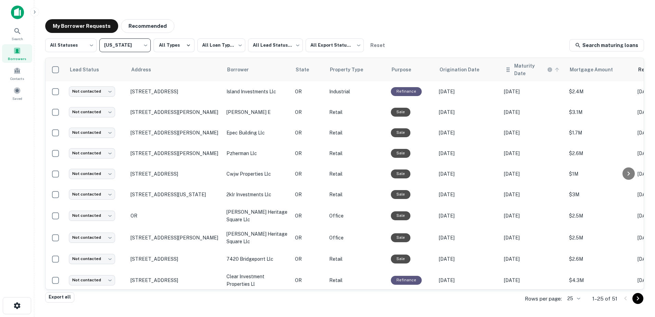
click at [518, 71] on h6 "Maturity Date" at bounding box center [530, 69] width 32 height 15
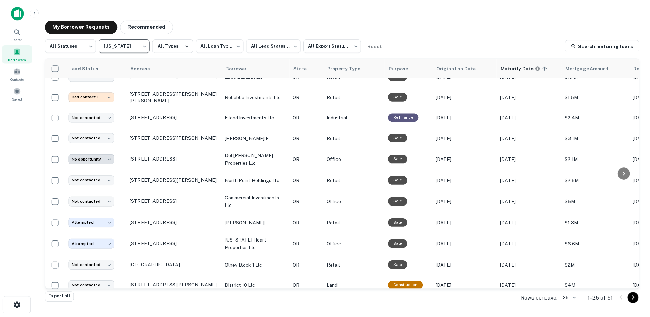
scroll to position [312, 0]
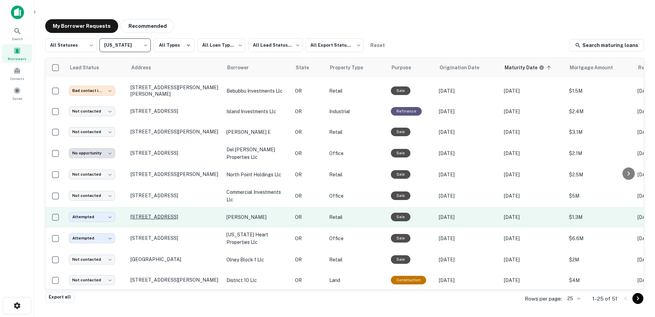
click at [172, 213] on p "[STREET_ADDRESS]" at bounding box center [175, 216] width 89 height 6
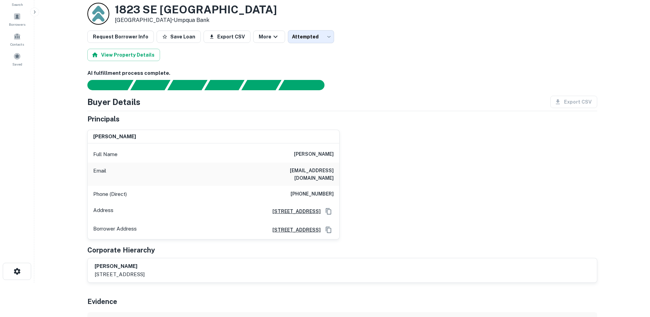
scroll to position [103, 0]
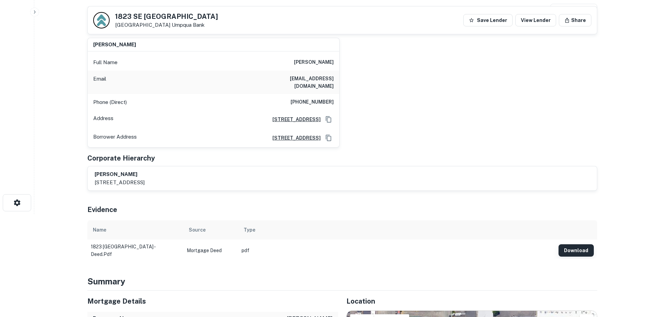
click at [574, 244] on button "Download" at bounding box center [575, 250] width 35 height 12
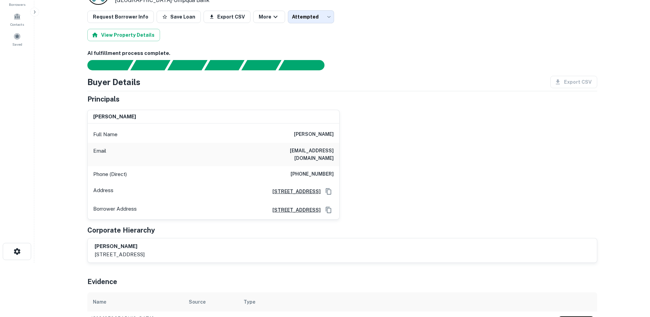
scroll to position [0, 0]
